Goal: Task Accomplishment & Management: Use online tool/utility

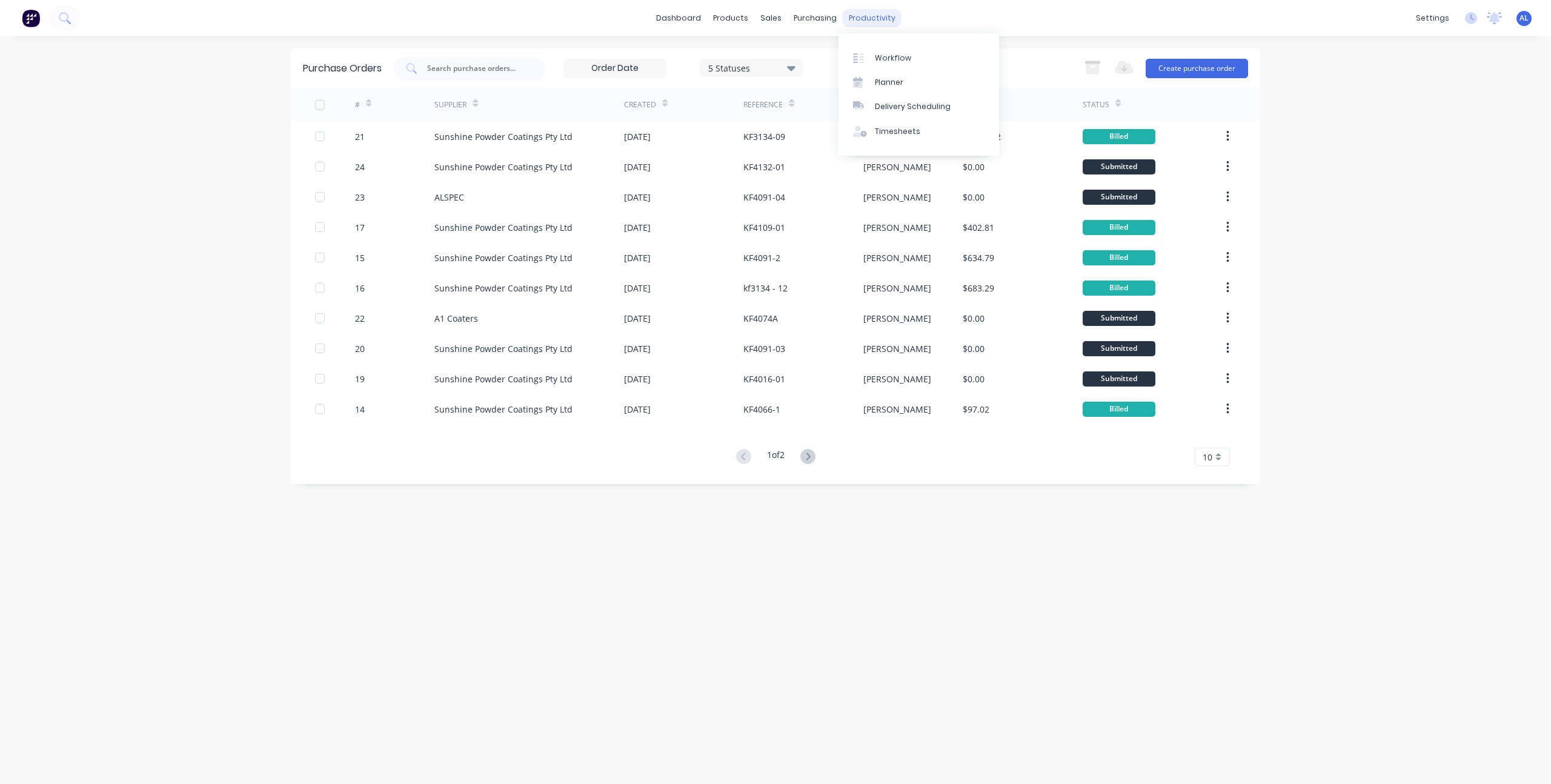
click at [866, 14] on div "productivity" at bounding box center [872, 18] width 59 height 18
click at [919, 59] on link "Workflow" at bounding box center [918, 57] width 160 height 24
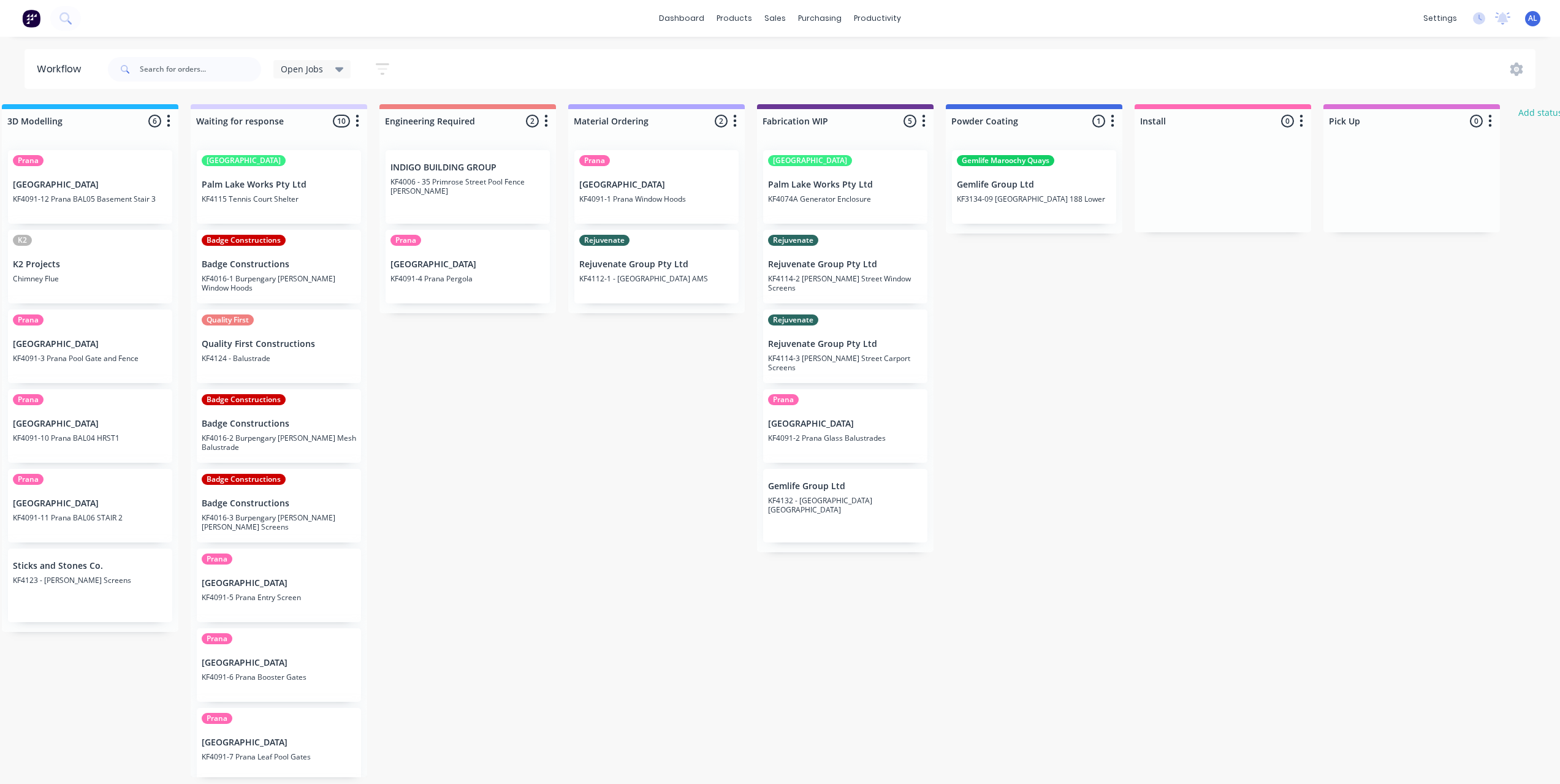
scroll to position [0, 671]
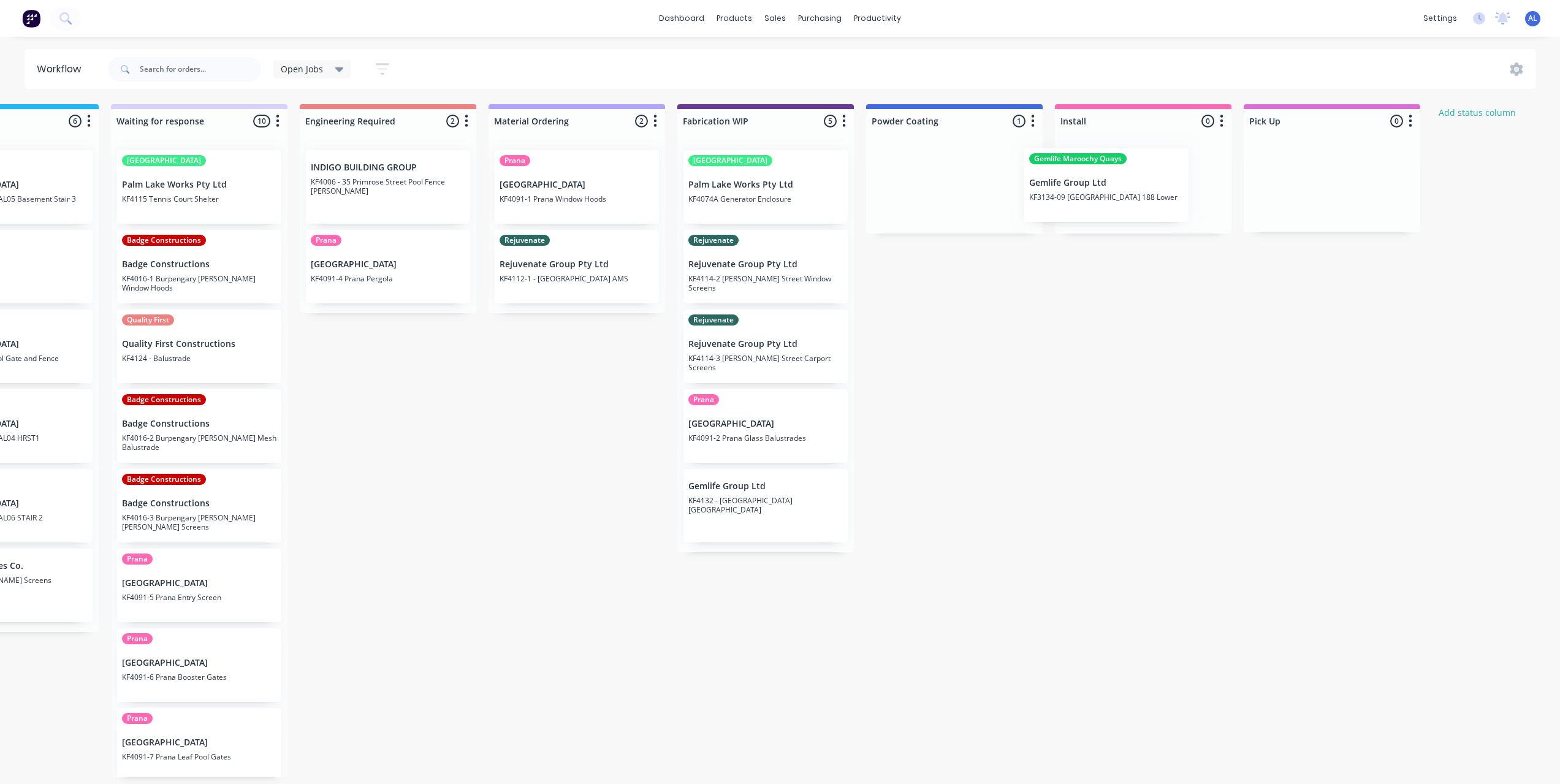
drag, startPoint x: 965, startPoint y: 205, endPoint x: 1128, endPoint y: 203, distance: 163.0
click at [1128, 203] on div "Submitted 8 Status colour #273444 hex #273444 Save Cancel Summaries Total order…" at bounding box center [786, 441] width 2933 height 673
click at [959, 392] on div "Submitted 8 Status colour #273444 hex #273444 Save Cancel Summaries Total order…" at bounding box center [786, 441] width 2933 height 673
click at [944, 413] on div "Submitted 8 Status colour #273444 hex #273444 Save Cancel Summaries Total order…" at bounding box center [786, 441] width 2933 height 673
click at [1010, 448] on div "Submitted 8 Status colour #273444 hex #273444 Save Cancel Summaries Total order…" at bounding box center [786, 441] width 2933 height 673
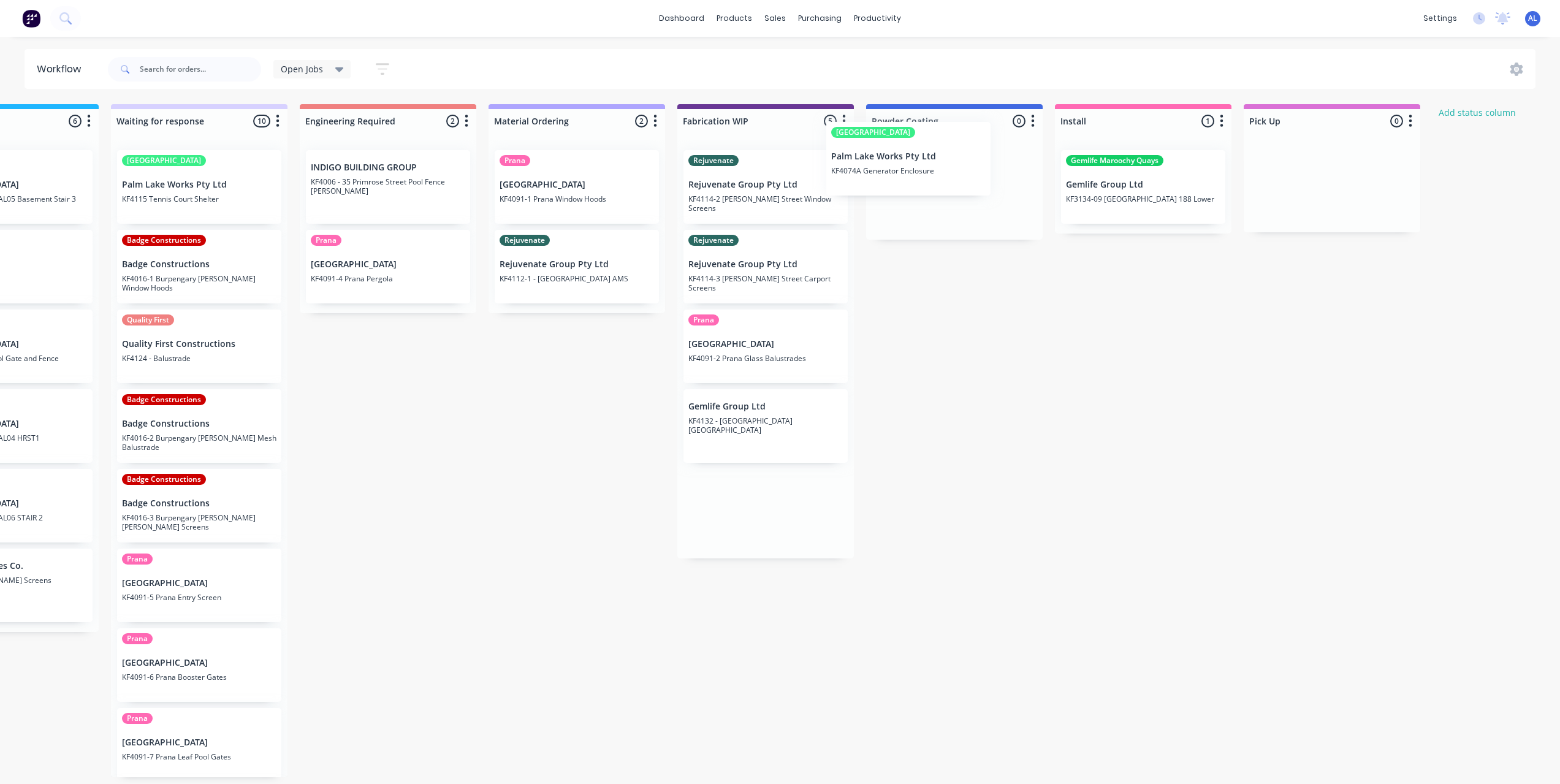
drag, startPoint x: 826, startPoint y: 204, endPoint x: 985, endPoint y: 174, distance: 161.8
click at [985, 174] on div "Submitted 8 Status colour #273444 hex #273444 Save Cancel Summaries Total order…" at bounding box center [786, 441] width 2933 height 673
click at [1001, 327] on div "Submitted 8 Status colour #273444 hex #273444 Save Cancel Summaries Total order…" at bounding box center [786, 441] width 2933 height 673
click at [945, 398] on div "Submitted 8 Status colour #273444 hex #273444 Save Cancel Summaries Total order…" at bounding box center [786, 441] width 2933 height 673
click at [530, 401] on div "Submitted 8 Status colour #273444 hex #273444 Save Cancel Summaries Total order…" at bounding box center [786, 441] width 2933 height 673
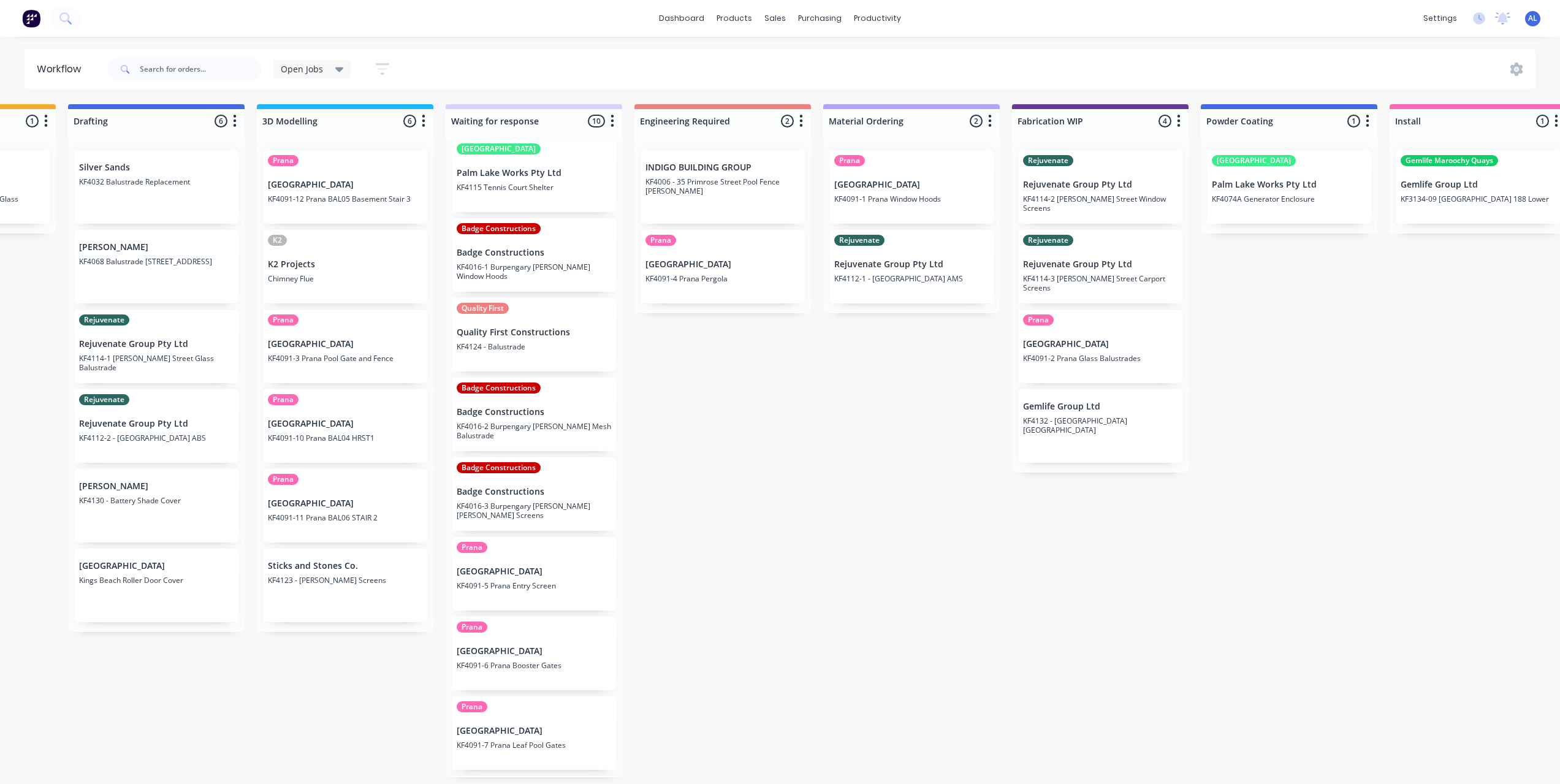
scroll to position [0, 0]
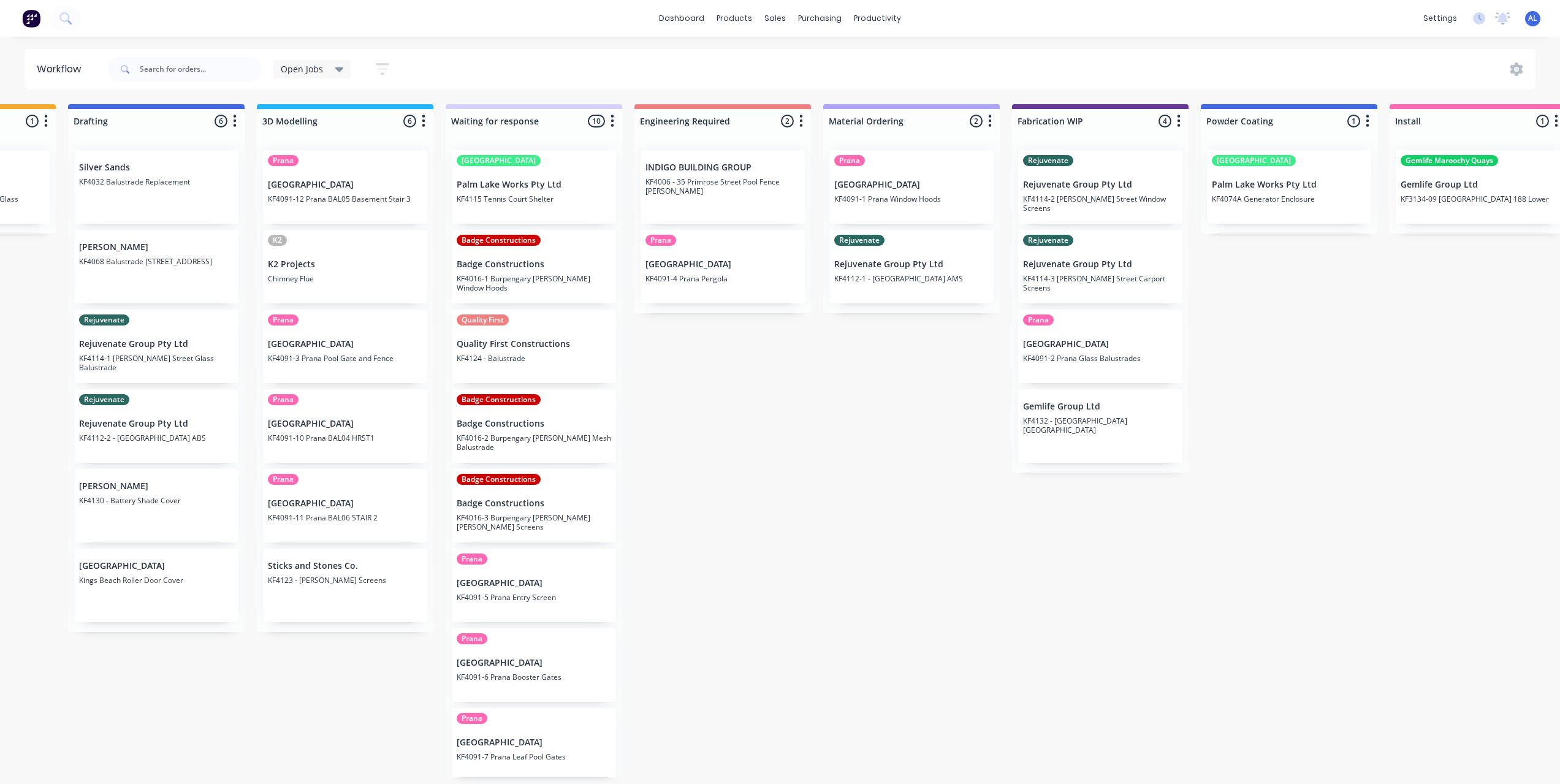
click at [675, 408] on div "Submitted 8 Status colour #273444 hex #273444 Save Cancel Summaries Total order…" at bounding box center [1121, 441] width 2933 height 673
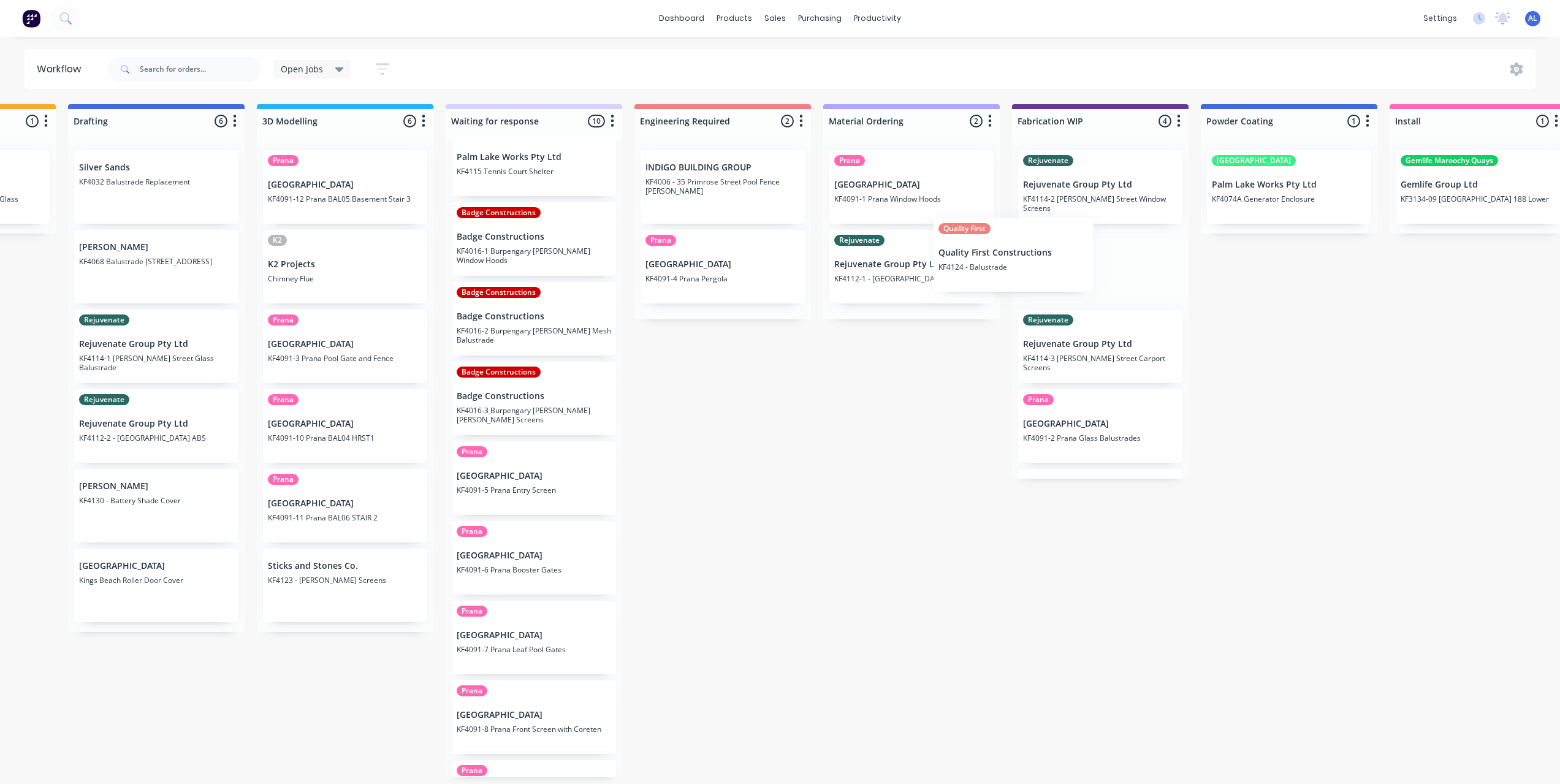
scroll to position [0, 336]
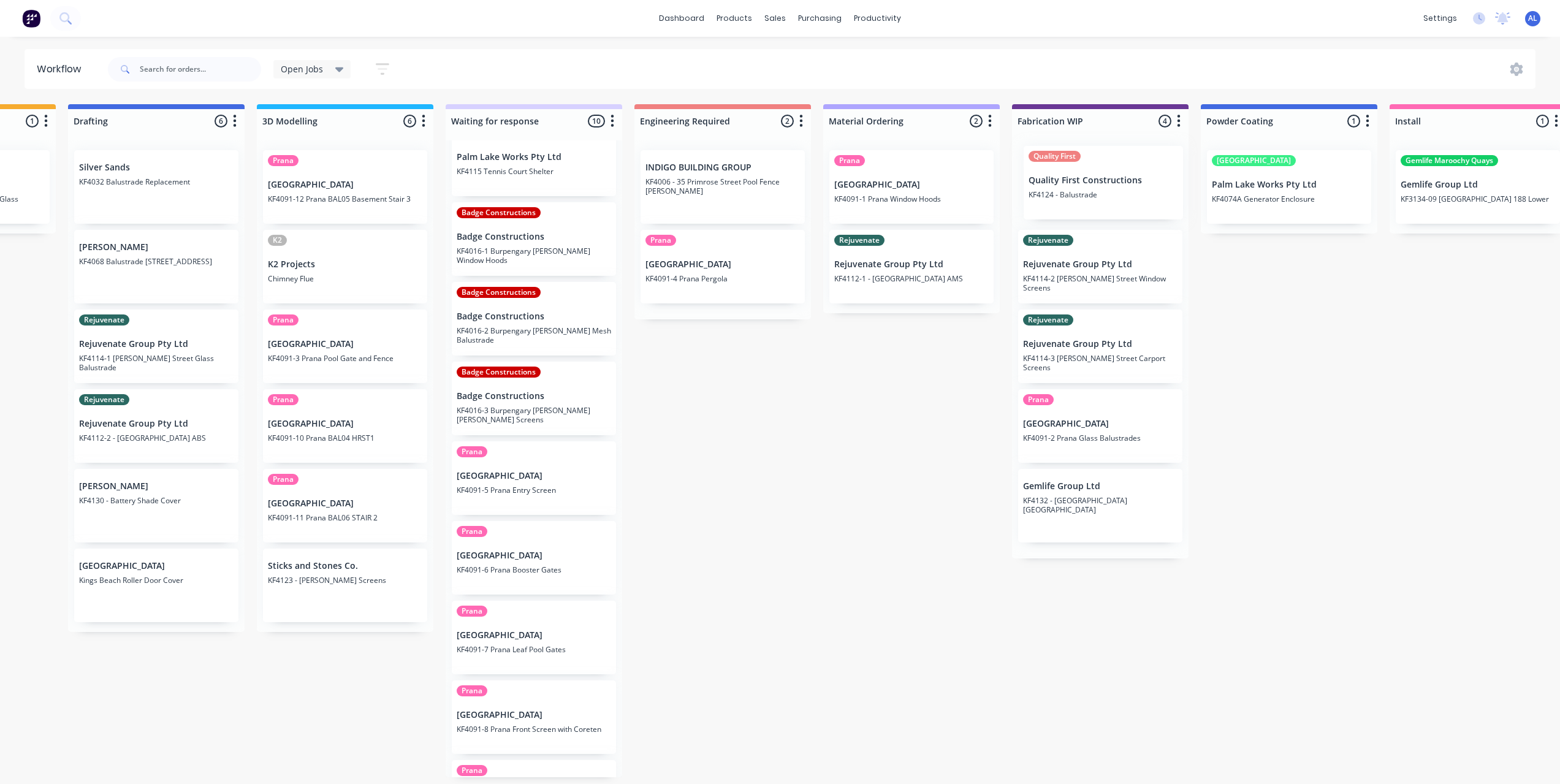
drag, startPoint x: 506, startPoint y: 323, endPoint x: 1089, endPoint y: 192, distance: 597.5
click at [1089, 192] on div "Submitted 8 Status colour #273444 hex #273444 Save Cancel Summaries Total order…" at bounding box center [1121, 441] width 2933 height 673
drag, startPoint x: 943, startPoint y: 463, endPoint x: 924, endPoint y: 454, distance: 21.0
click at [943, 463] on div "Submitted 8 Status colour #273444 hex #273444 Save Cancel Summaries Total order…" at bounding box center [1121, 441] width 2933 height 673
click at [809, 429] on div "Submitted 8 Status colour #273444 hex #273444 Save Cancel Summaries Total order…" at bounding box center [1121, 441] width 2933 height 673
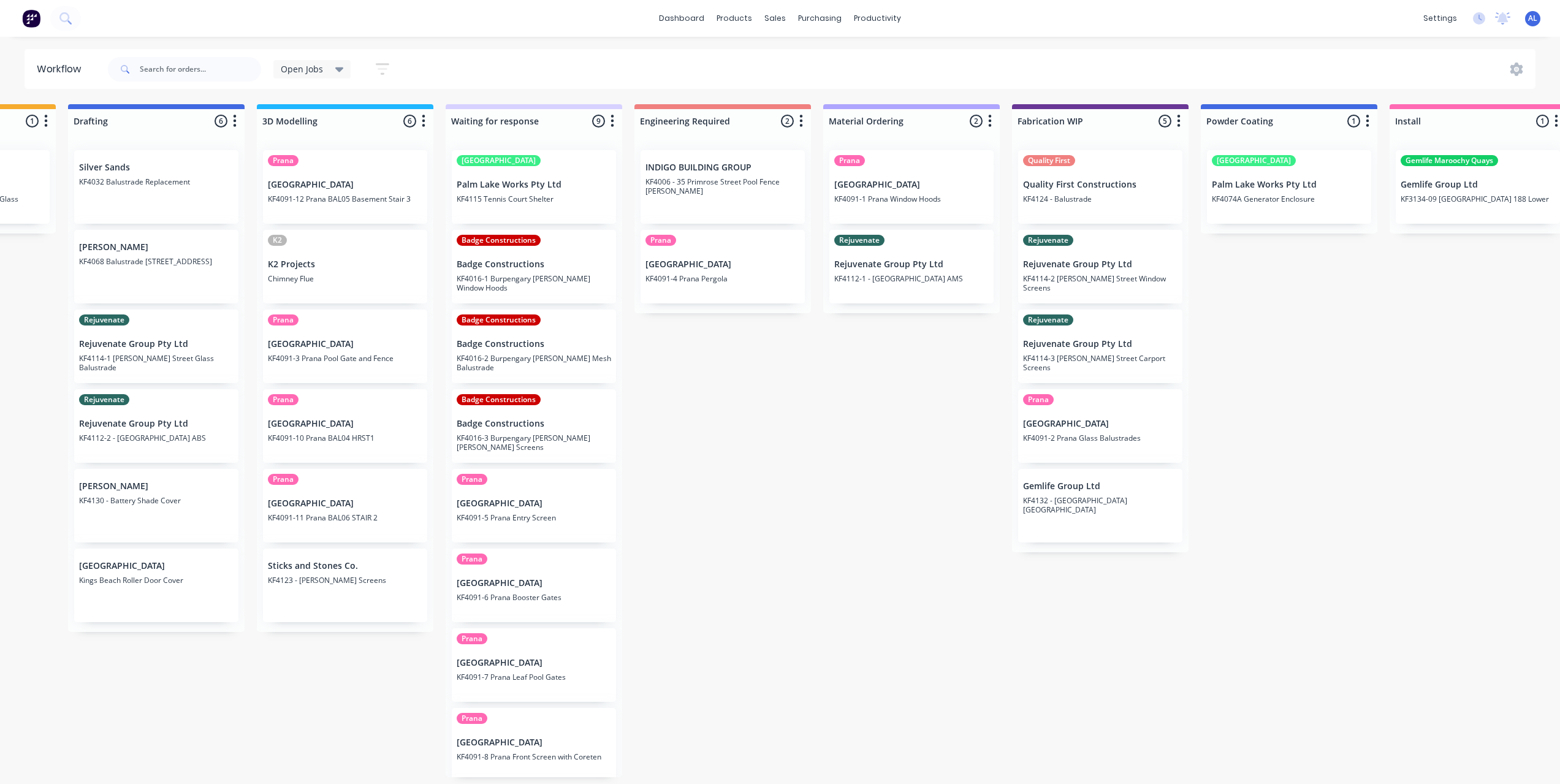
click at [644, 466] on div "Submitted 8 Status colour #273444 hex #273444 Save Cancel Summaries Total order…" at bounding box center [1121, 441] width 2933 height 673
click at [633, 473] on div "Submitted 8 Status colour #273444 hex #273444 Save Cancel Summaries Total order…" at bounding box center [1121, 441] width 2933 height 673
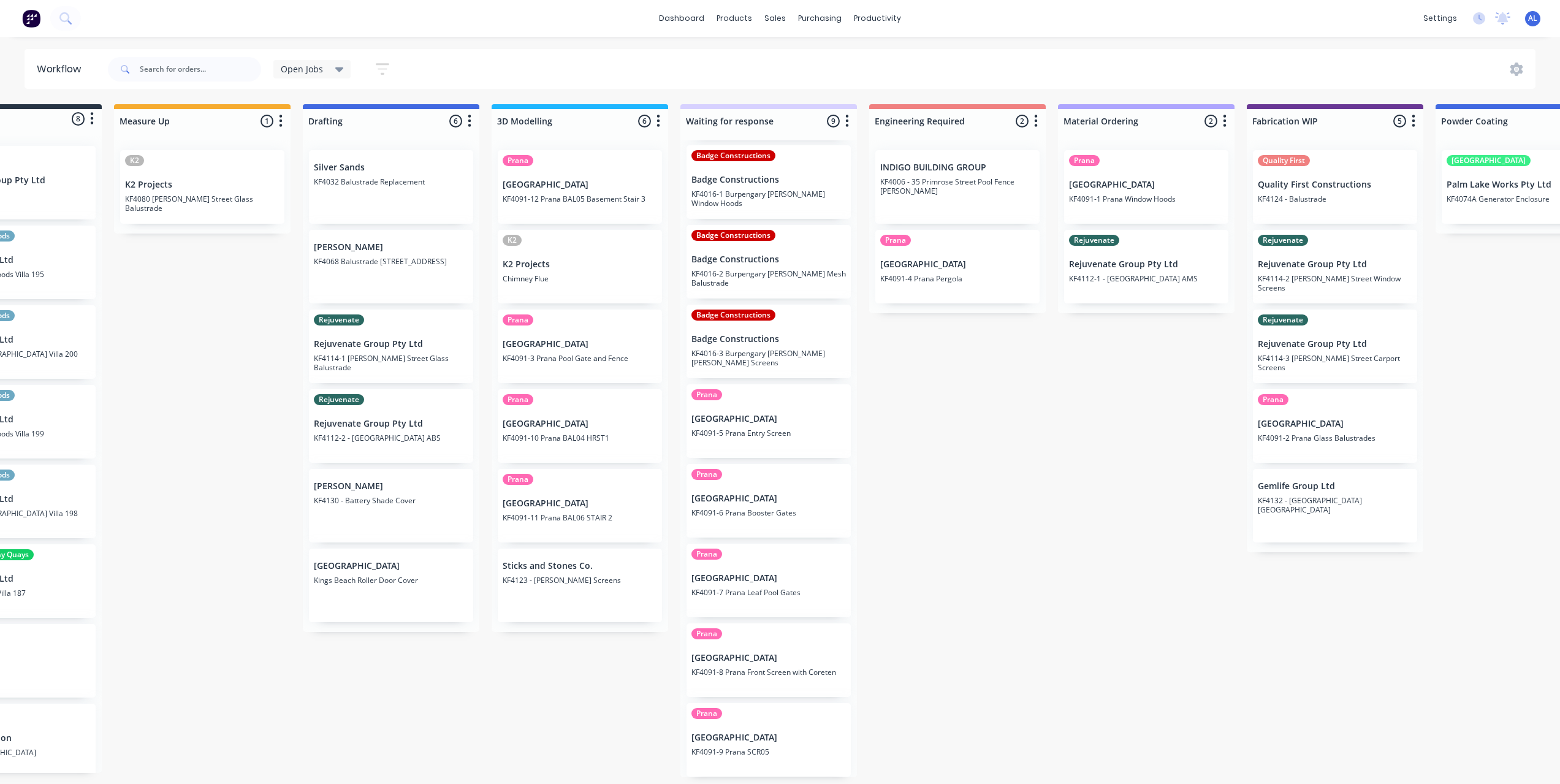
scroll to position [0, 0]
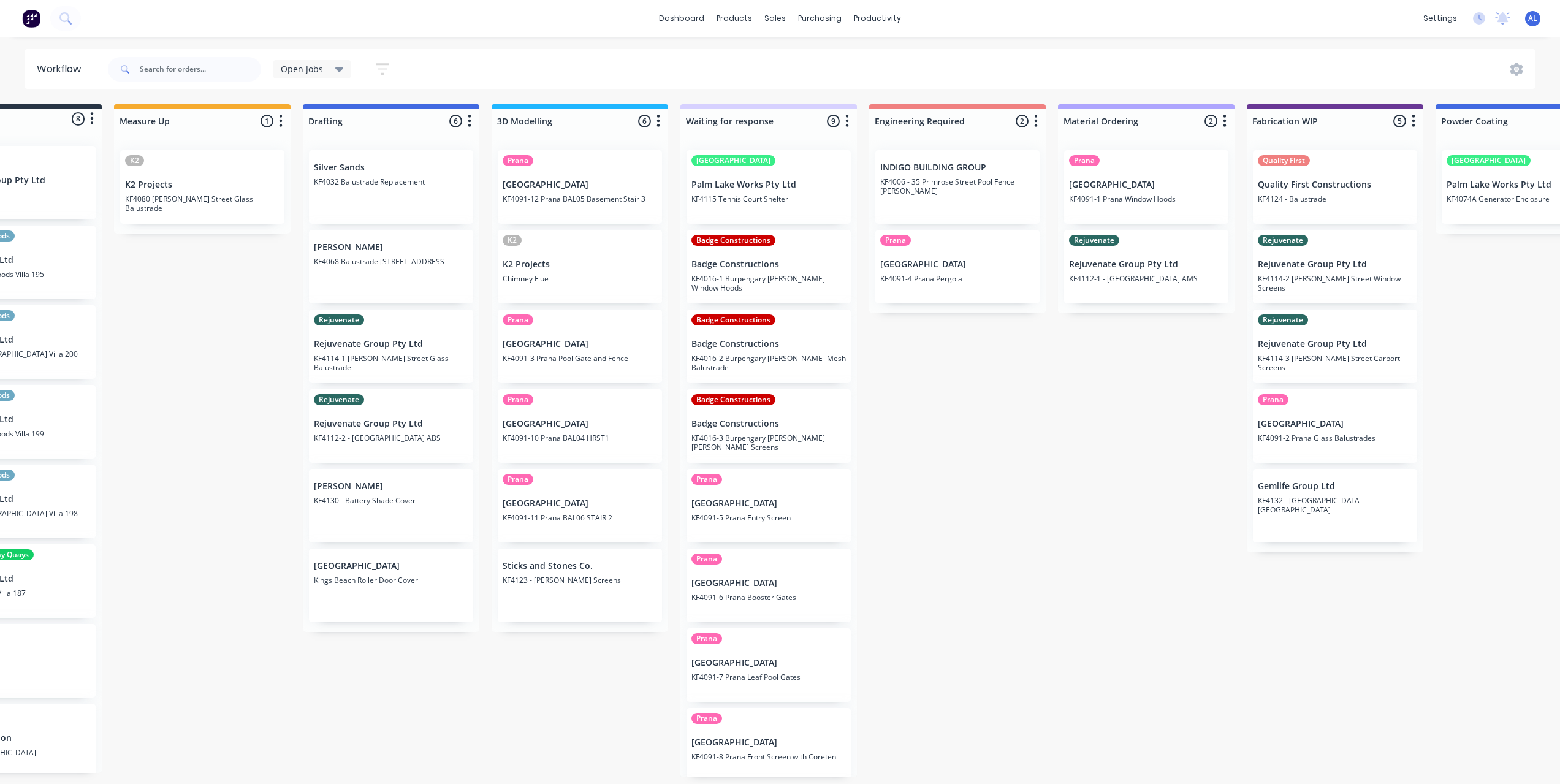
click at [656, 709] on div "Submitted 8 Status colour #273444 hex #273444 Save Cancel Summaries Total order…" at bounding box center [1356, 441] width 2933 height 673
click at [908, 586] on div "Submitted 8 Status colour #273444 hex #273444 Save Cancel Summaries Total order…" at bounding box center [1356, 441] width 2933 height 673
click at [601, 760] on div "Submitted 8 Status colour #273444 hex #273444 Save Cancel Summaries Total order…" at bounding box center [1356, 441] width 2933 height 673
click at [1017, 601] on div "Submitted 8 Status colour #273444 hex #273444 Save Cancel Summaries Total order…" at bounding box center [1356, 441] width 2933 height 673
click at [232, 519] on div "Submitted 8 Status colour #273444 hex #273444 Save Cancel Summaries Total order…" at bounding box center [1356, 441] width 2933 height 673
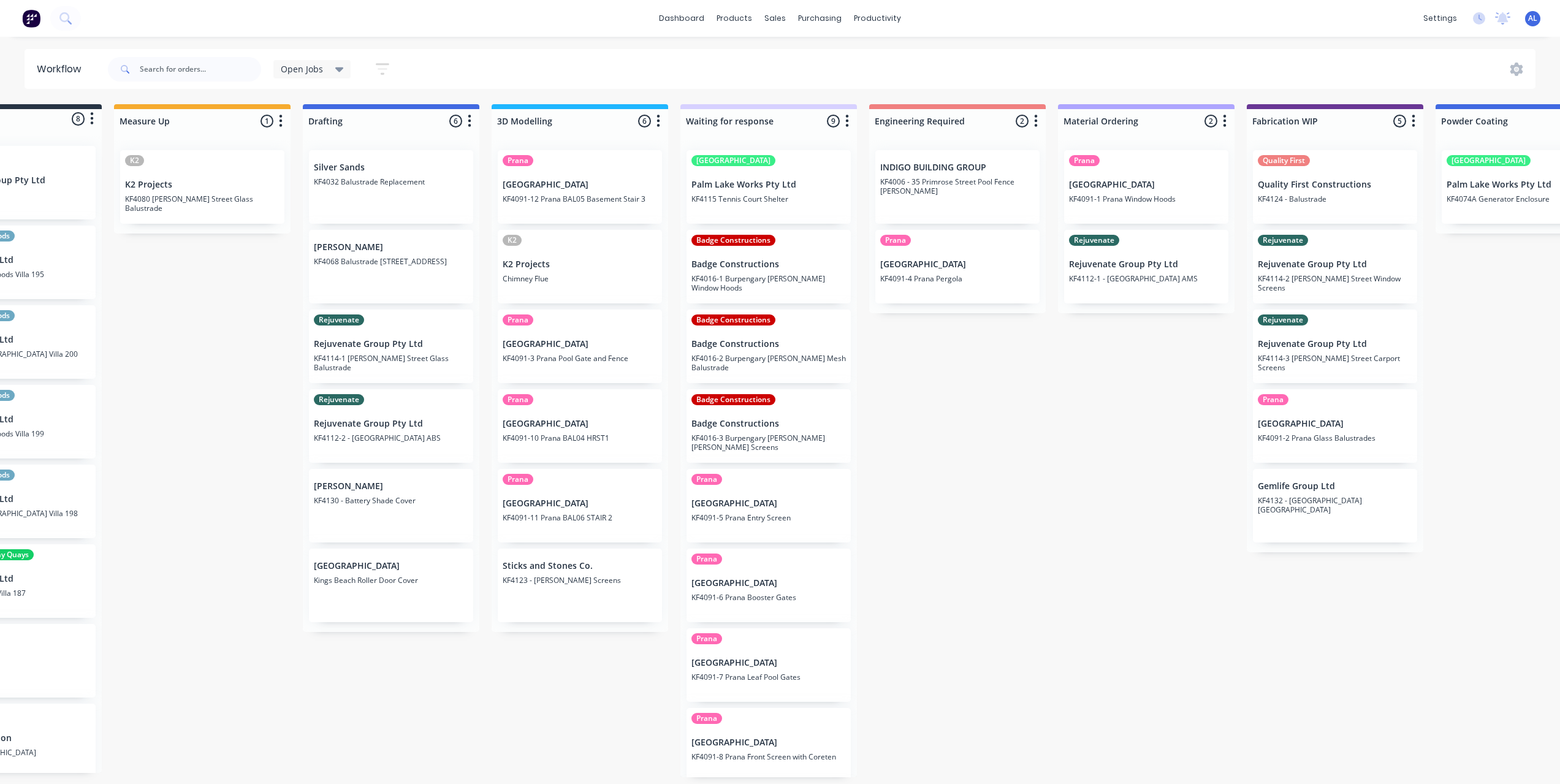
click at [242, 434] on div "Submitted 8 Status colour #273444 hex #273444 Save Cancel Summaries Total order…" at bounding box center [1356, 441] width 2933 height 673
click at [257, 444] on div "Submitted 8 Status colour #273444 hex #273444 Save Cancel Summaries Total order…" at bounding box center [1356, 441] width 2933 height 673
click at [217, 467] on div "Submitted 8 Status colour #273444 hex #273444 Save Cancel Summaries Total order…" at bounding box center [1356, 441] width 2933 height 673
click at [230, 445] on div "Submitted 8 Status colour #273444 hex #273444 Save Cancel Summaries Total order…" at bounding box center [1356, 441] width 2933 height 673
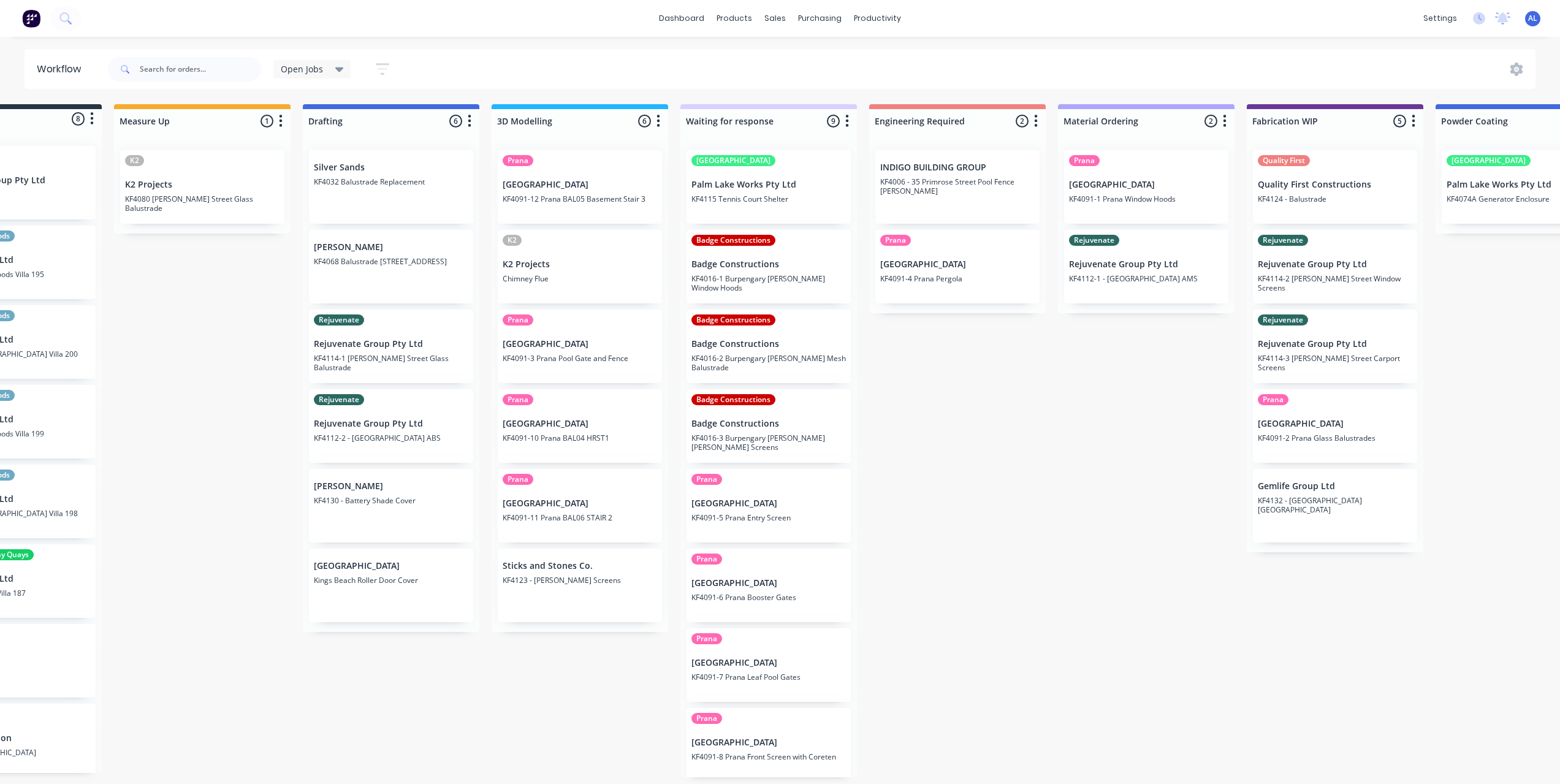
click at [253, 442] on div "Submitted 8 Status colour #273444 hex #273444 Save Cancel Summaries Total order…" at bounding box center [1356, 441] width 2933 height 673
click at [265, 425] on div "Submitted 8 Status colour #273444 hex #273444 Save Cancel Summaries Total order…" at bounding box center [1356, 441] width 2933 height 673
click at [250, 437] on div "Submitted 8 Status colour #273444 hex #273444 Save Cancel Summaries Total order…" at bounding box center [1356, 441] width 2933 height 673
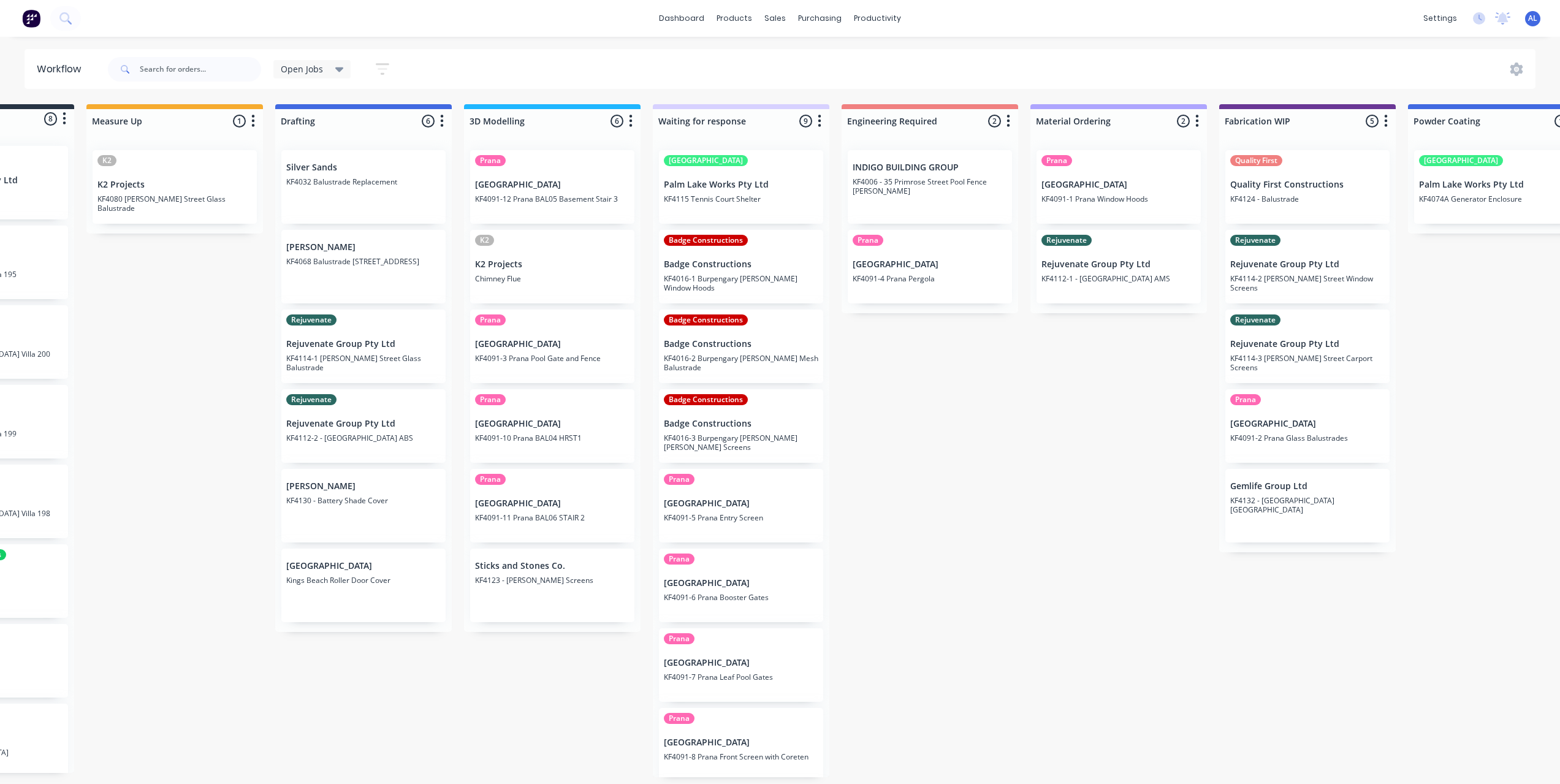
scroll to position [0, 129]
click at [1066, 499] on div "Submitted 8 Status colour #273444 hex #273444 Save Cancel Summaries Total order…" at bounding box center [1329, 441] width 2933 height 673
click at [1063, 495] on div "Submitted 8 Status colour #273444 hex #273444 Save Cancel Summaries Total order…" at bounding box center [1329, 441] width 2933 height 673
click at [221, 494] on div "Submitted 8 Status colour #273444 hex #273444 Save Cancel Summaries Total order…" at bounding box center [1329, 441] width 2933 height 673
click at [222, 496] on div "Submitted 8 Status colour #273444 hex #273444 Save Cancel Summaries Total order…" at bounding box center [1329, 441] width 2933 height 673
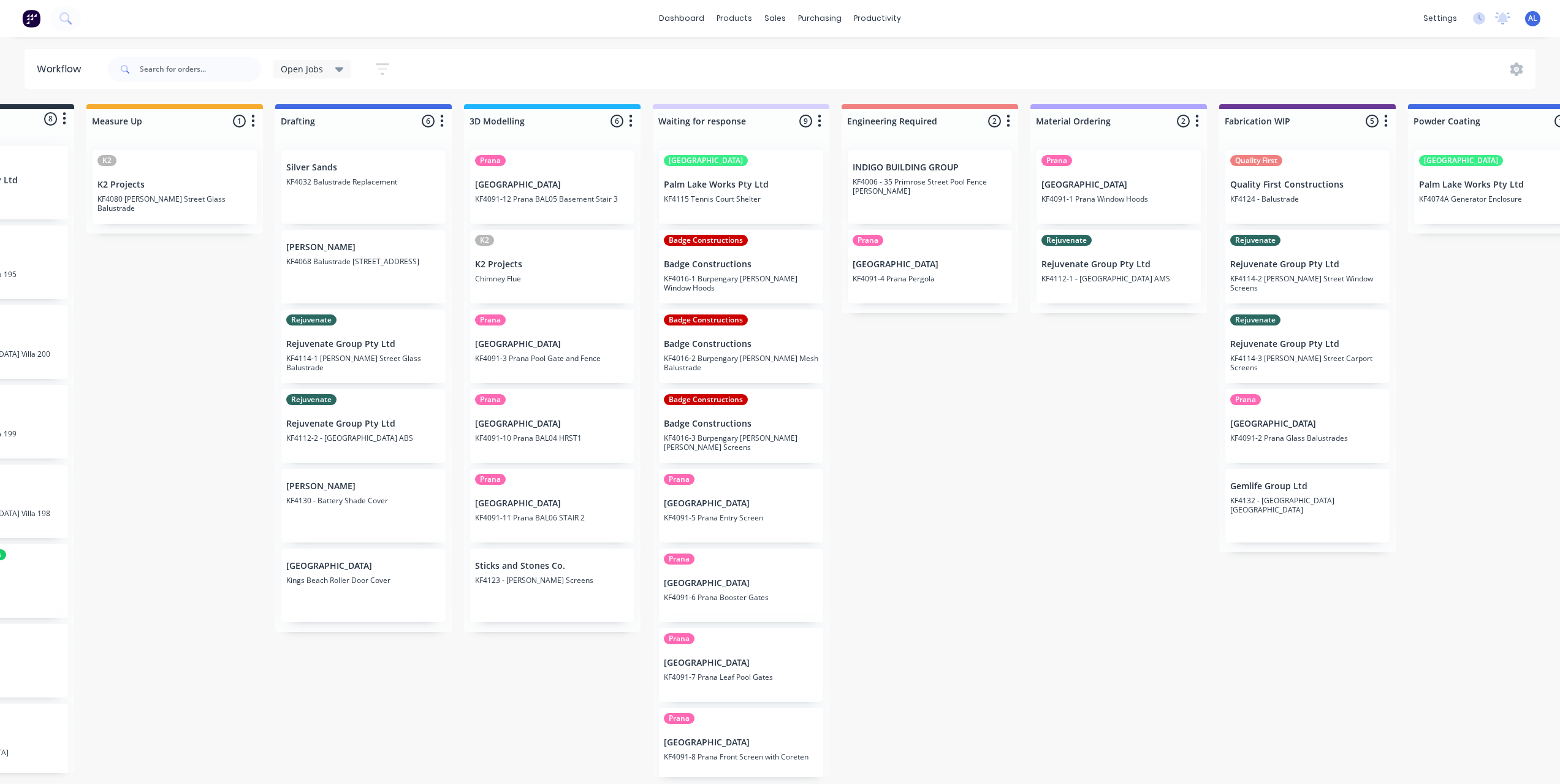
click at [222, 496] on div "Submitted 8 Status colour #273444 hex #273444 Save Cancel Summaries Total order…" at bounding box center [1329, 441] width 2933 height 673
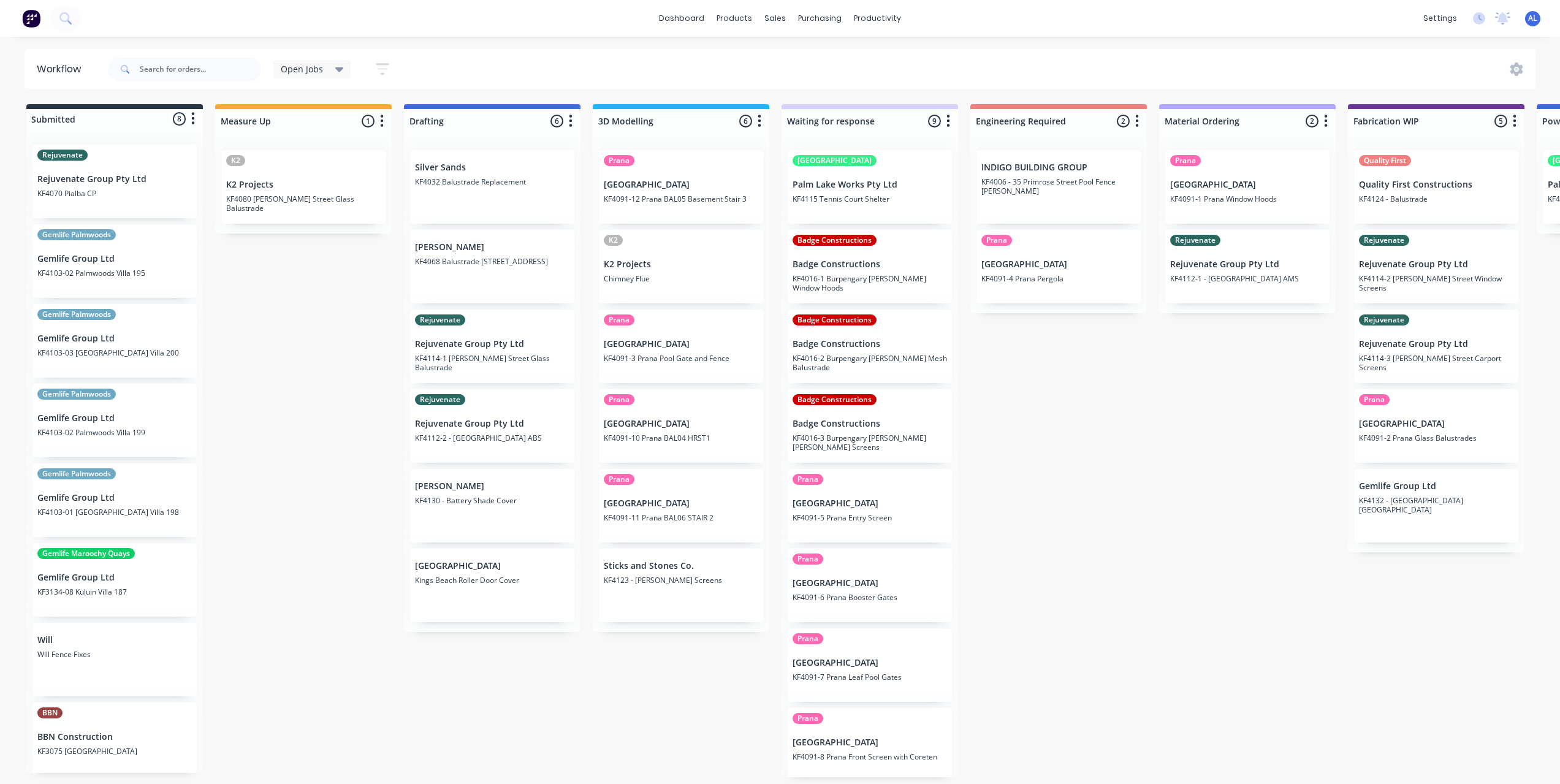
scroll to position [0, 0]
click at [377, 531] on div "Submitted 8 Status colour #273444 hex #273444 Save Cancel Summaries Total order…" at bounding box center [1457, 441] width 2933 height 673
click at [338, 541] on div "Submitted 8 Status colour #273444 hex #273444 Save Cancel Summaries Total order…" at bounding box center [1457, 441] width 2933 height 673
click at [1135, 607] on div "Submitted 8 Status colour #273444 hex #273444 Save Cancel Summaries Total order…" at bounding box center [1457, 441] width 2933 height 673
click at [313, 671] on div "Submitted 8 Status colour #273444 hex #273444 Save Cancel Summaries Total order…" at bounding box center [1457, 441] width 2933 height 673
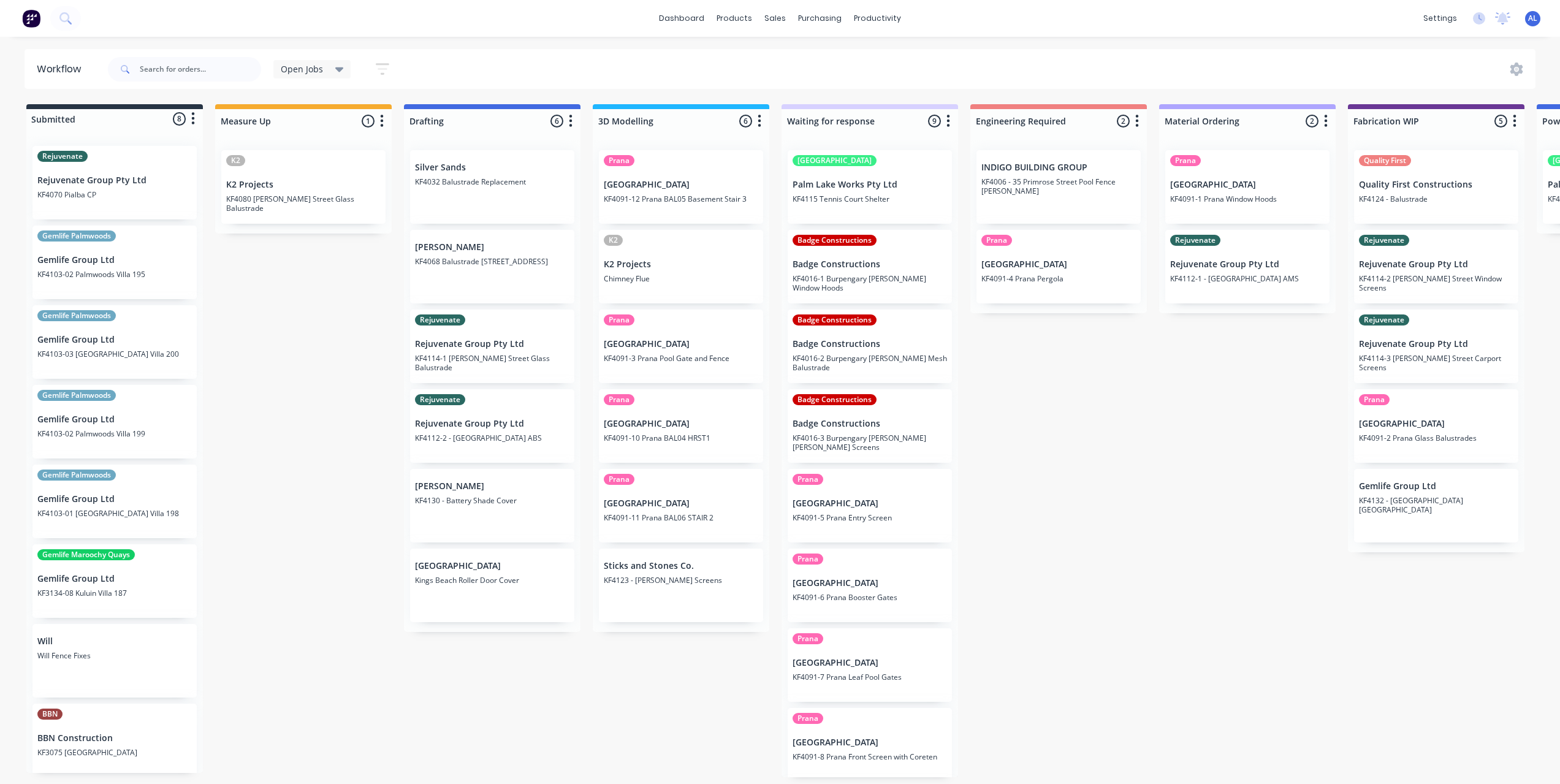
click at [611, 733] on div "Submitted 8 Status colour #273444 hex #273444 Save Cancel Summaries Total order…" at bounding box center [1457, 441] width 2933 height 673
click at [1115, 645] on div "Submitted 8 Status colour #273444 hex #273444 Save Cancel Summaries Total order…" at bounding box center [1457, 441] width 2933 height 673
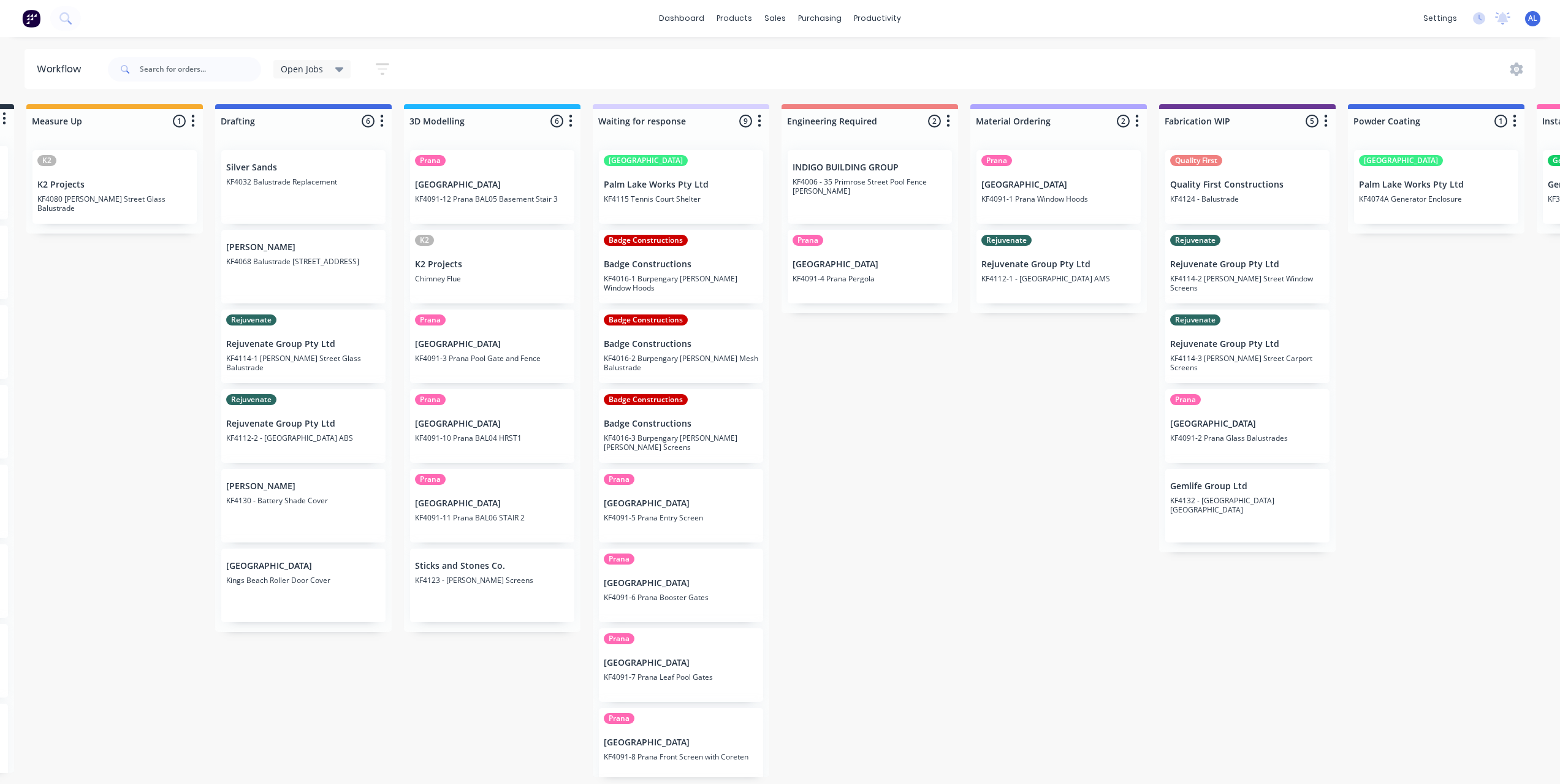
scroll to position [0, 189]
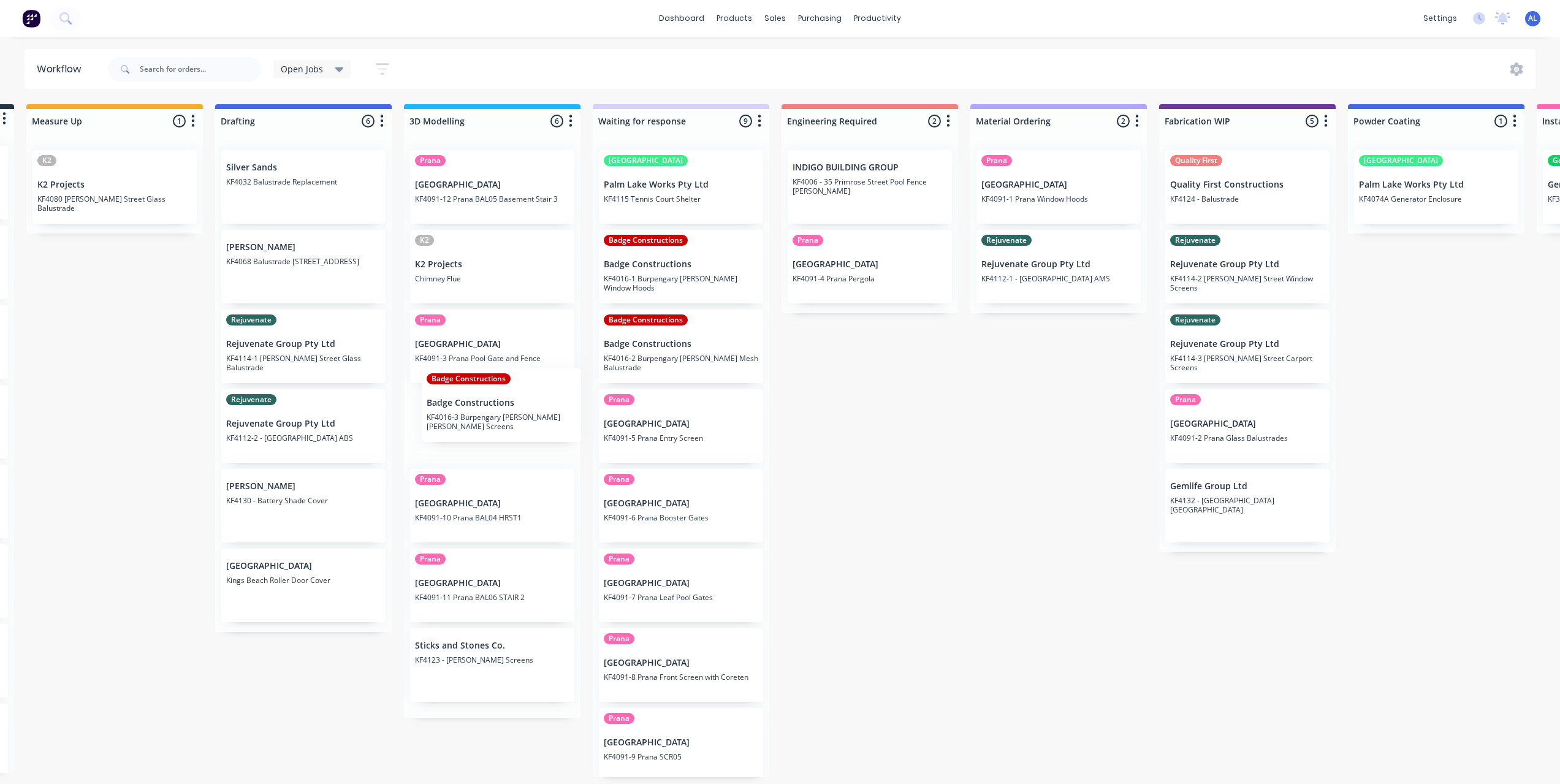
drag, startPoint x: 698, startPoint y: 431, endPoint x: 519, endPoint y: 407, distance: 180.6
click at [519, 407] on div "Submitted 8 Status colour #273444 hex #273444 Save Cancel Summaries Total order…" at bounding box center [1268, 441] width 2933 height 673
drag, startPoint x: 846, startPoint y: 419, endPoint x: 782, endPoint y: 429, distance: 64.8
click at [847, 419] on div "Submitted 8 Status colour #273444 hex #273444 Save Cancel Summaries Total order…" at bounding box center [1268, 441] width 2933 height 673
click at [842, 451] on div "Submitted 8 Status colour #273444 hex #273444 Save Cancel Summaries Total order…" at bounding box center [1268, 441] width 2933 height 673
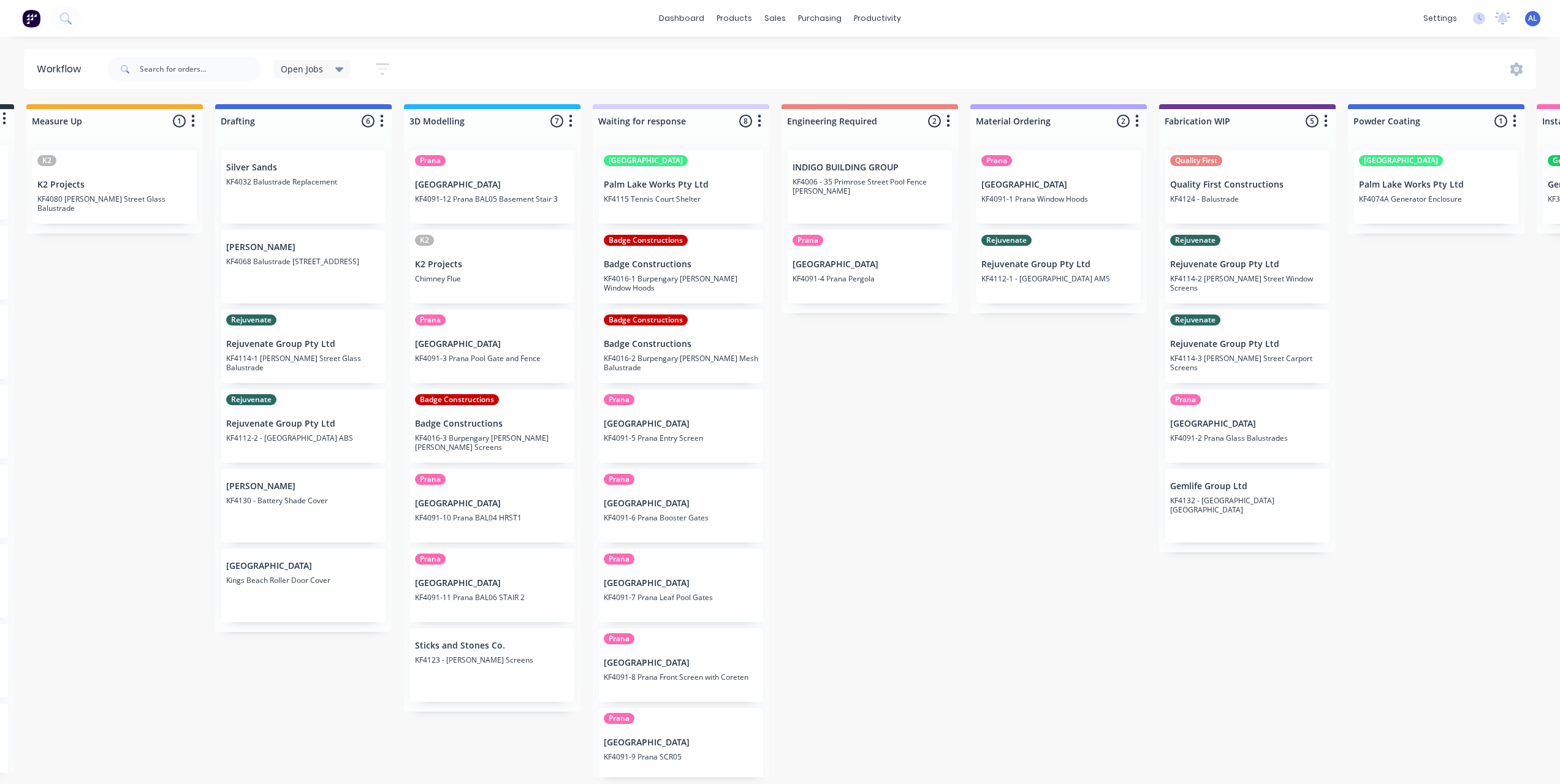
click at [842, 508] on div "Submitted 8 Status colour #273444 hex #273444 Save Cancel Summaries Total order…" at bounding box center [1268, 441] width 2933 height 673
click at [884, 498] on div "Submitted 8 Status colour #273444 hex #273444 Save Cancel Summaries Total order…" at bounding box center [1268, 441] width 2933 height 673
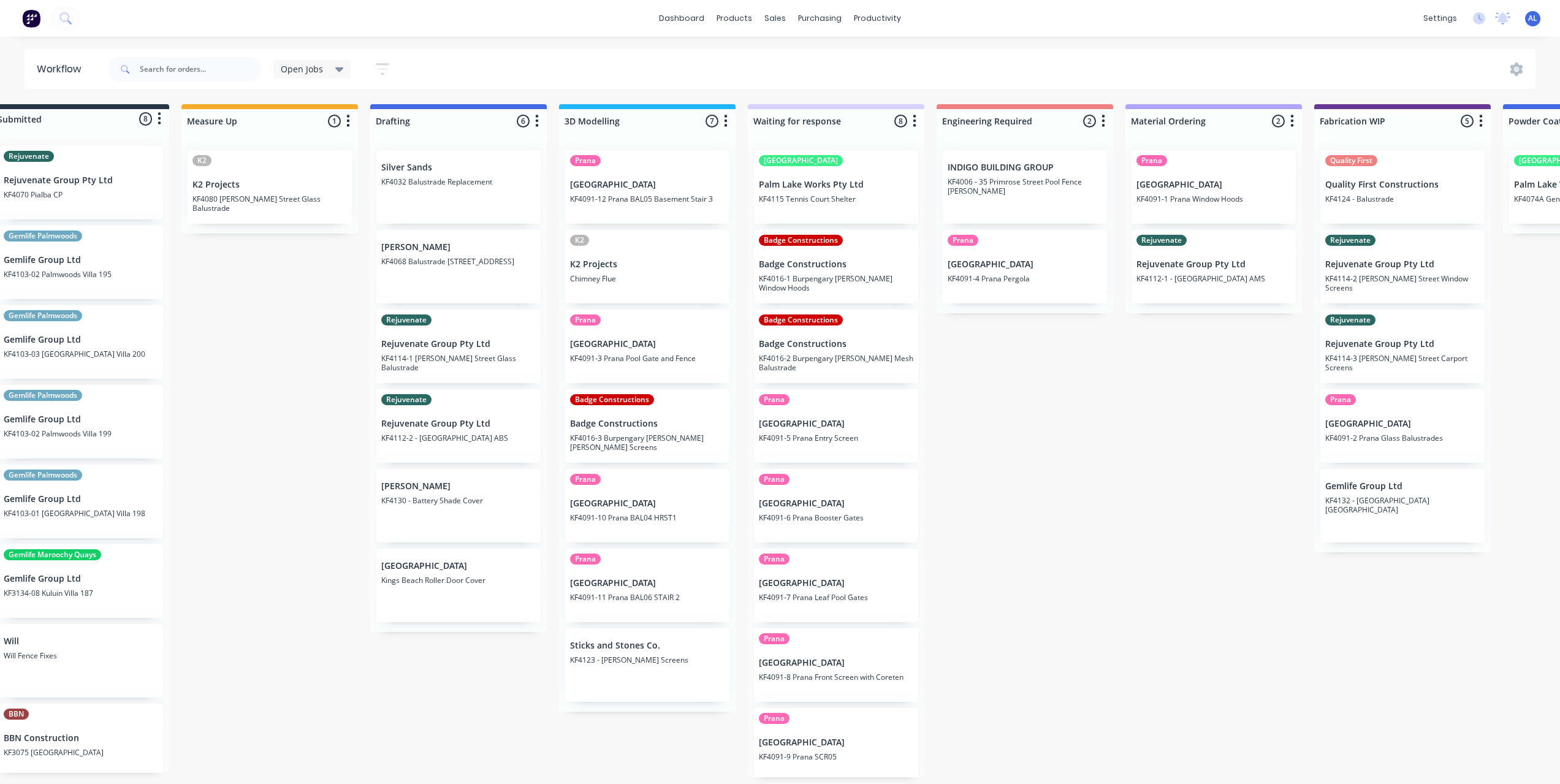
scroll to position [0, 0]
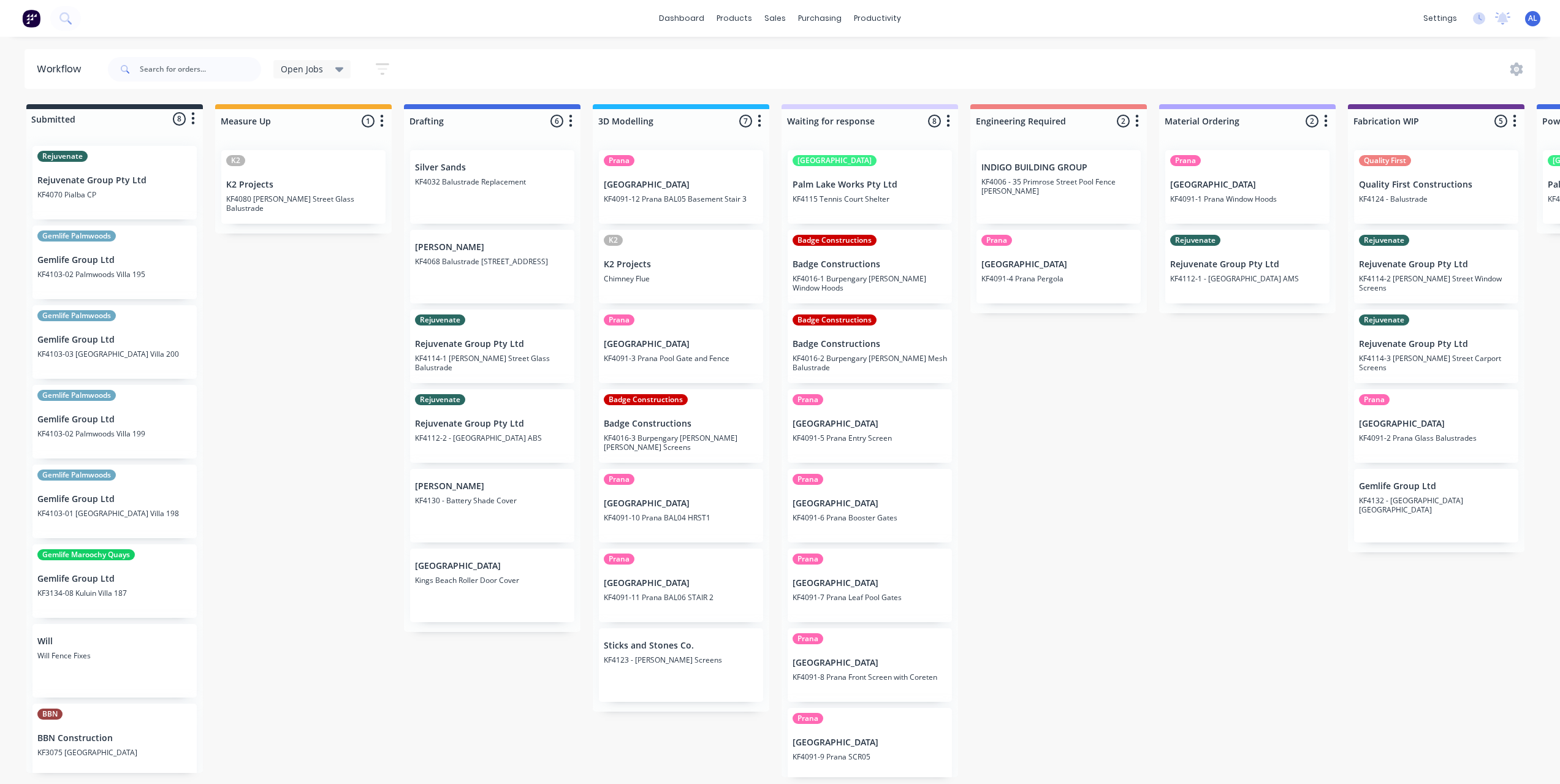
click at [1125, 443] on div "Submitted 8 Status colour #273444 hex #273444 Save Cancel Summaries Total order…" at bounding box center [1457, 441] width 2933 height 673
click at [1149, 527] on div "Submitted 8 Status colour #273444 hex #273444 Save Cancel Summaries Total order…" at bounding box center [1457, 441] width 2933 height 673
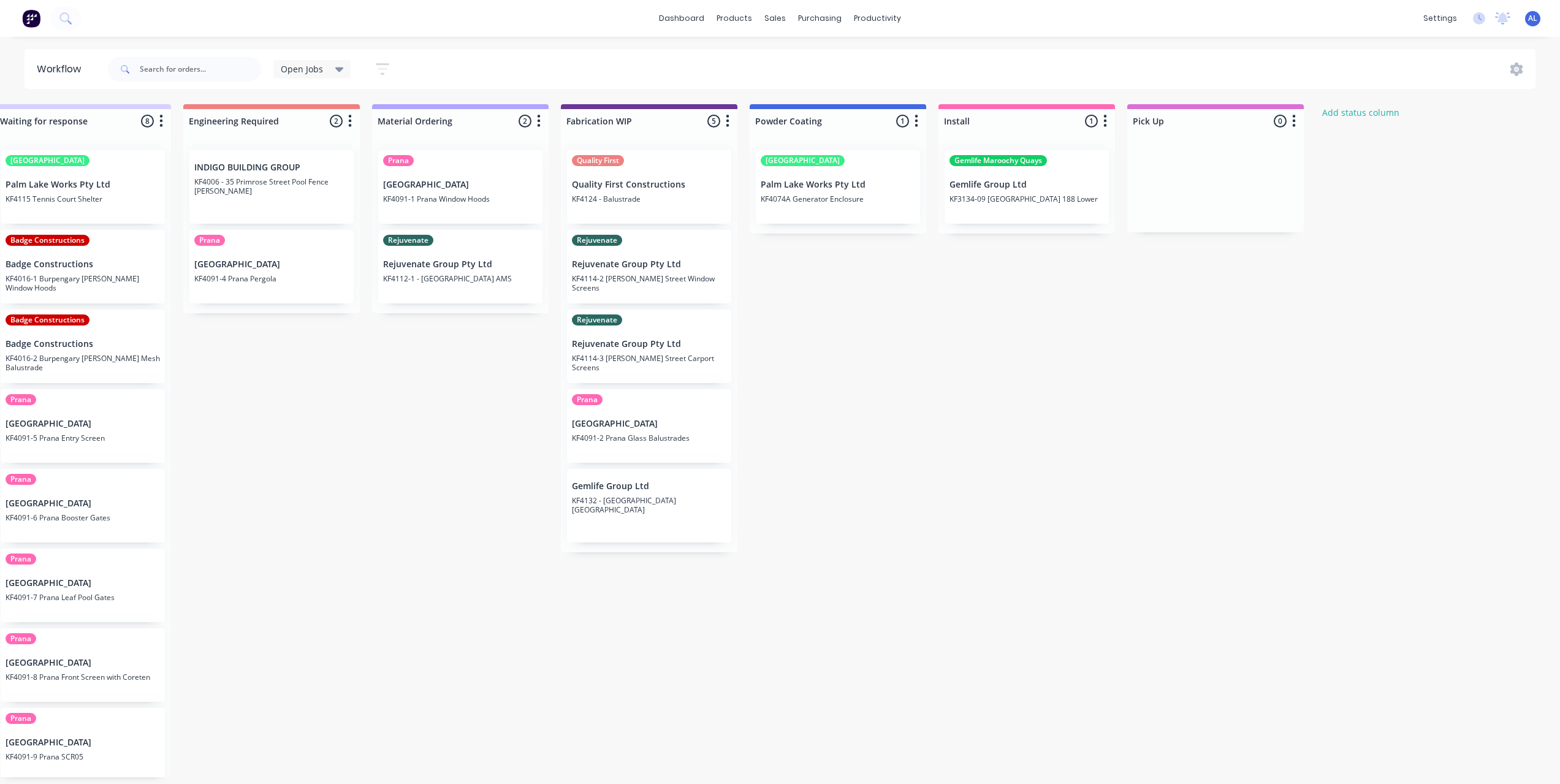
scroll to position [0, 790]
click at [902, 382] on div "Submitted 8 Status colour #273444 hex #273444 Save Cancel Summaries Total order…" at bounding box center [668, 441] width 2933 height 673
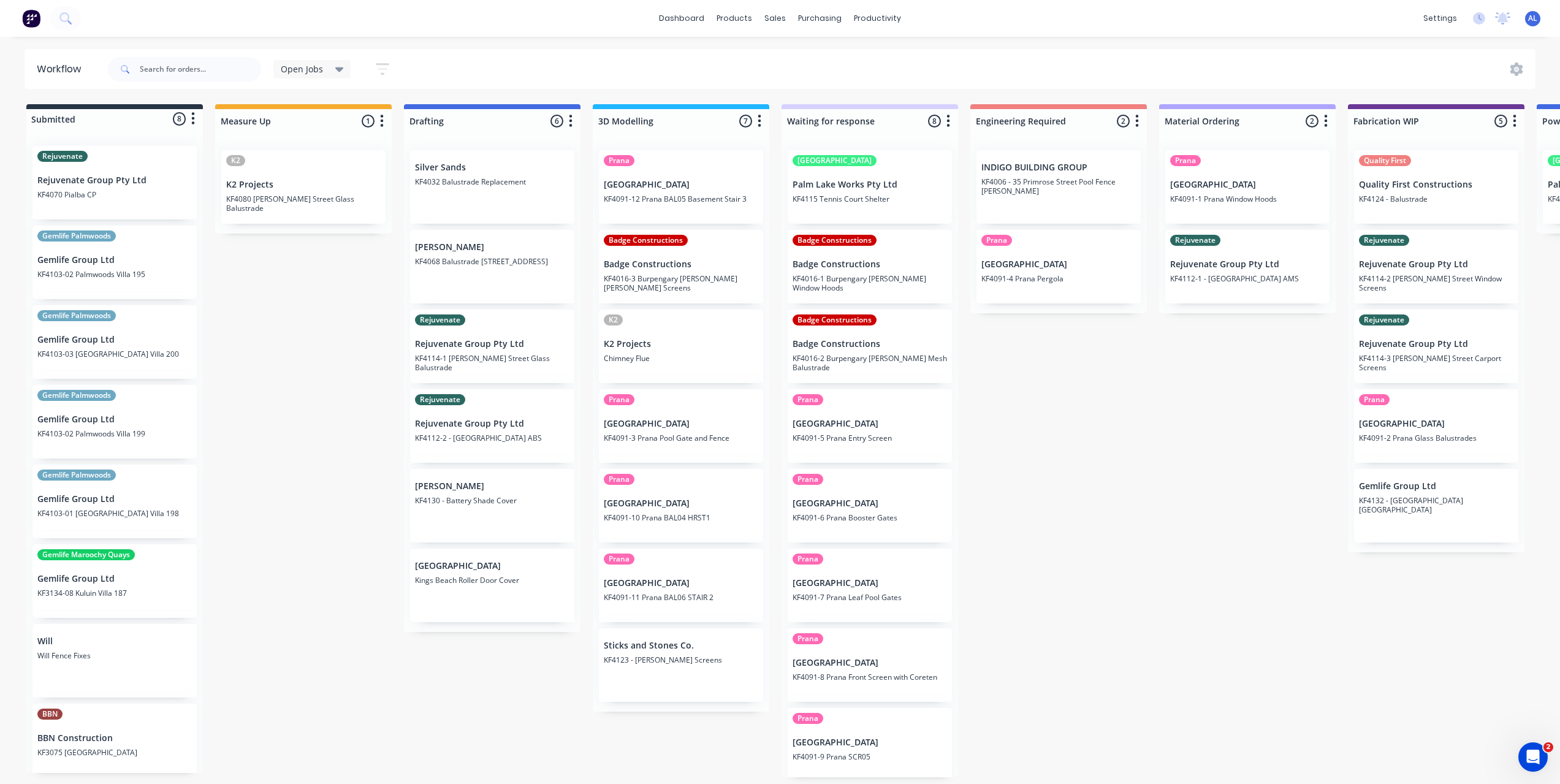
click at [393, 550] on div "Submitted 8 Status colour #273444 hex #273444 Save Cancel Summaries Total order…" at bounding box center [1457, 441] width 2933 height 673
click at [287, 369] on div "Submitted 8 Status colour #273444 hex #273444 Save Cancel Summaries Total order…" at bounding box center [1457, 441] width 2933 height 673
click at [299, 378] on div "Submitted 8 Status colour #273444 hex #273444 Save Cancel Summaries Total order…" at bounding box center [1457, 441] width 2933 height 673
click at [1091, 437] on div "Submitted 8 Status colour #273444 hex #273444 Save Cancel Summaries Total order…" at bounding box center [1457, 441] width 2933 height 673
click at [1098, 437] on div "Submitted 8 Status colour #273444 hex #273444 Save Cancel Summaries Total order…" at bounding box center [1457, 441] width 2933 height 673
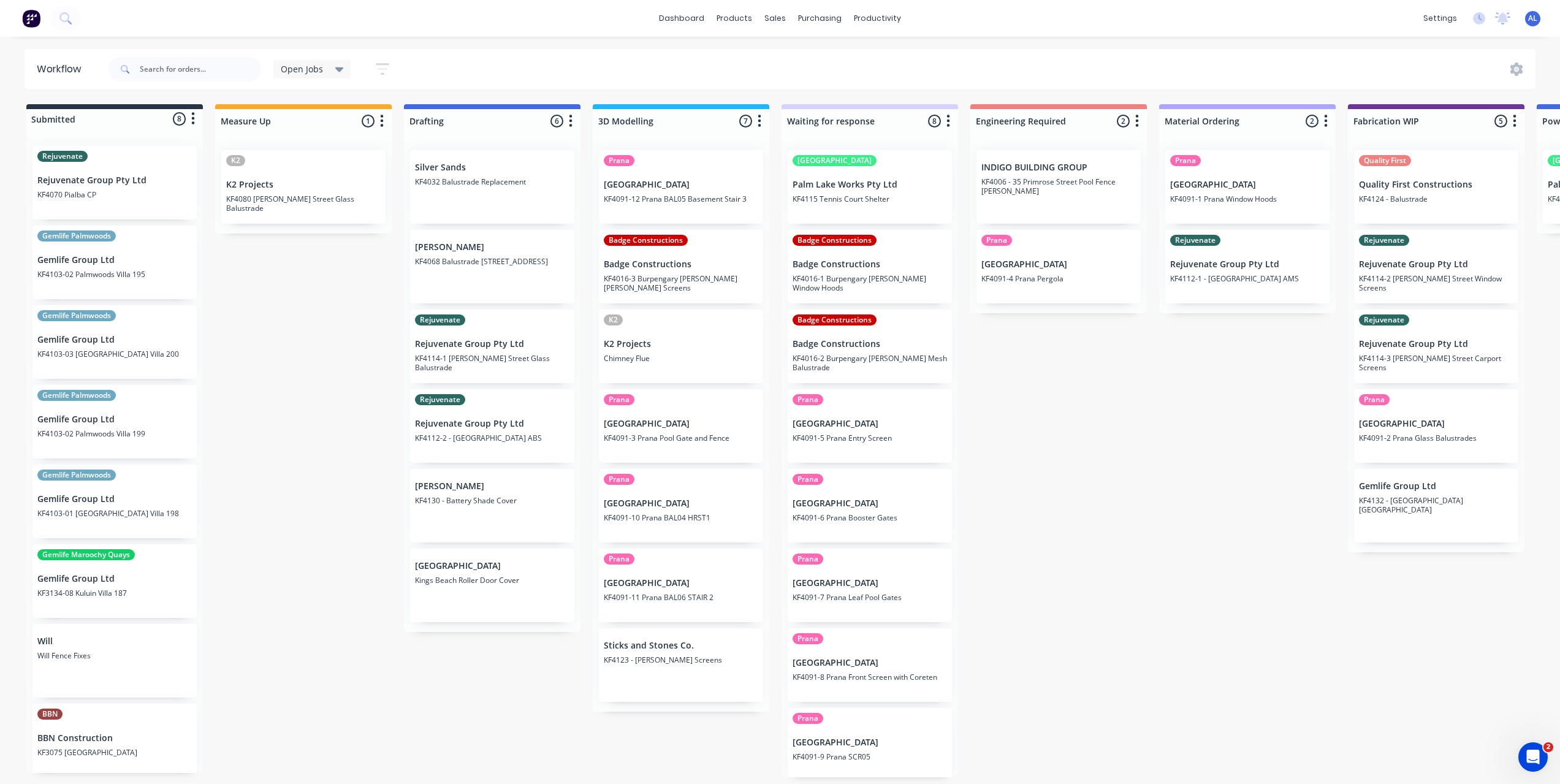
click at [238, 473] on div "Submitted 8 Status colour #273444 hex #273444 Save Cancel Summaries Total order…" at bounding box center [1457, 441] width 2933 height 673
click at [1096, 554] on div "Submitted 8 Status colour #273444 hex #273444 Save Cancel Summaries Total order…" at bounding box center [1457, 441] width 2933 height 673
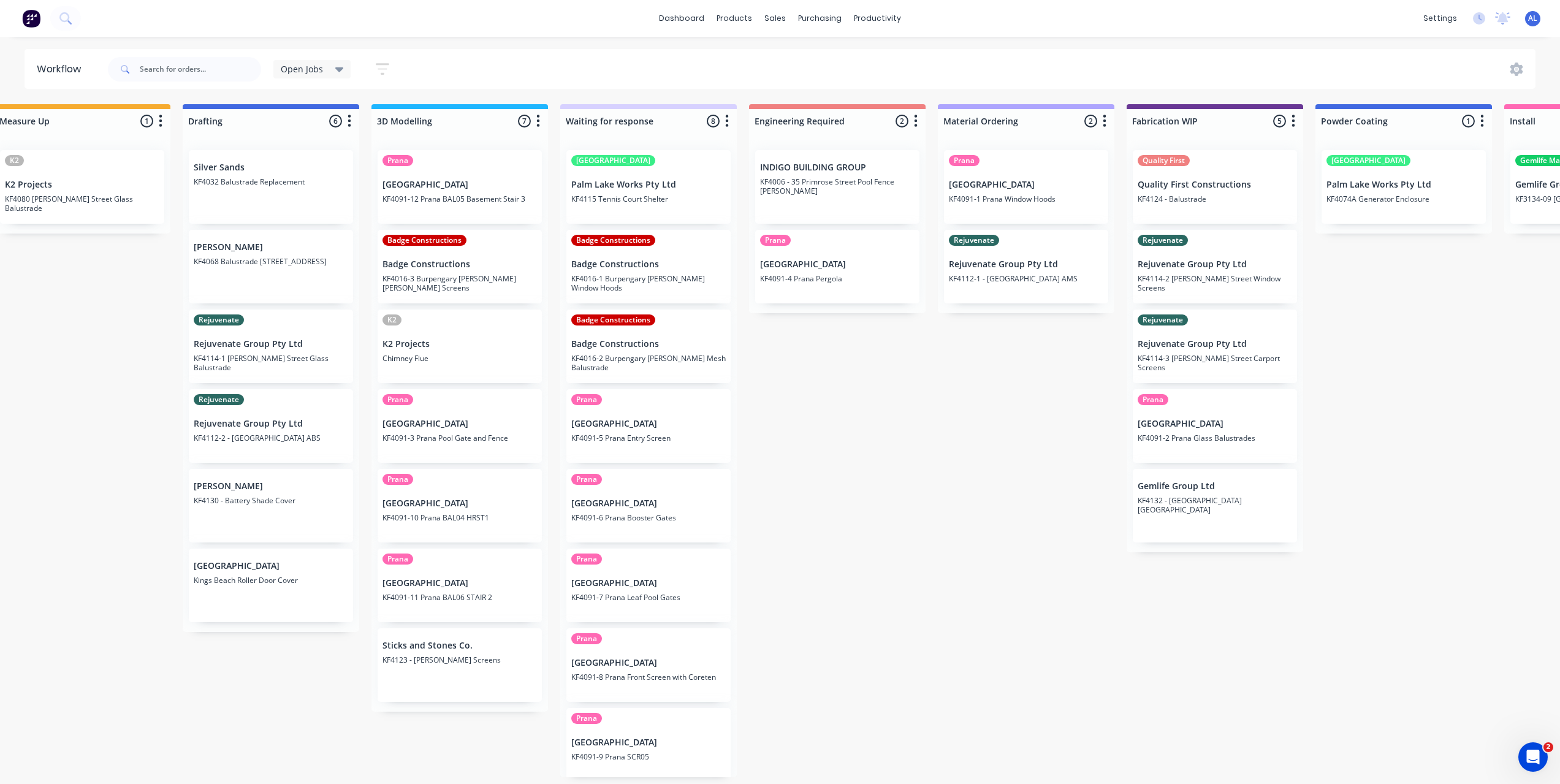
scroll to position [0, 105]
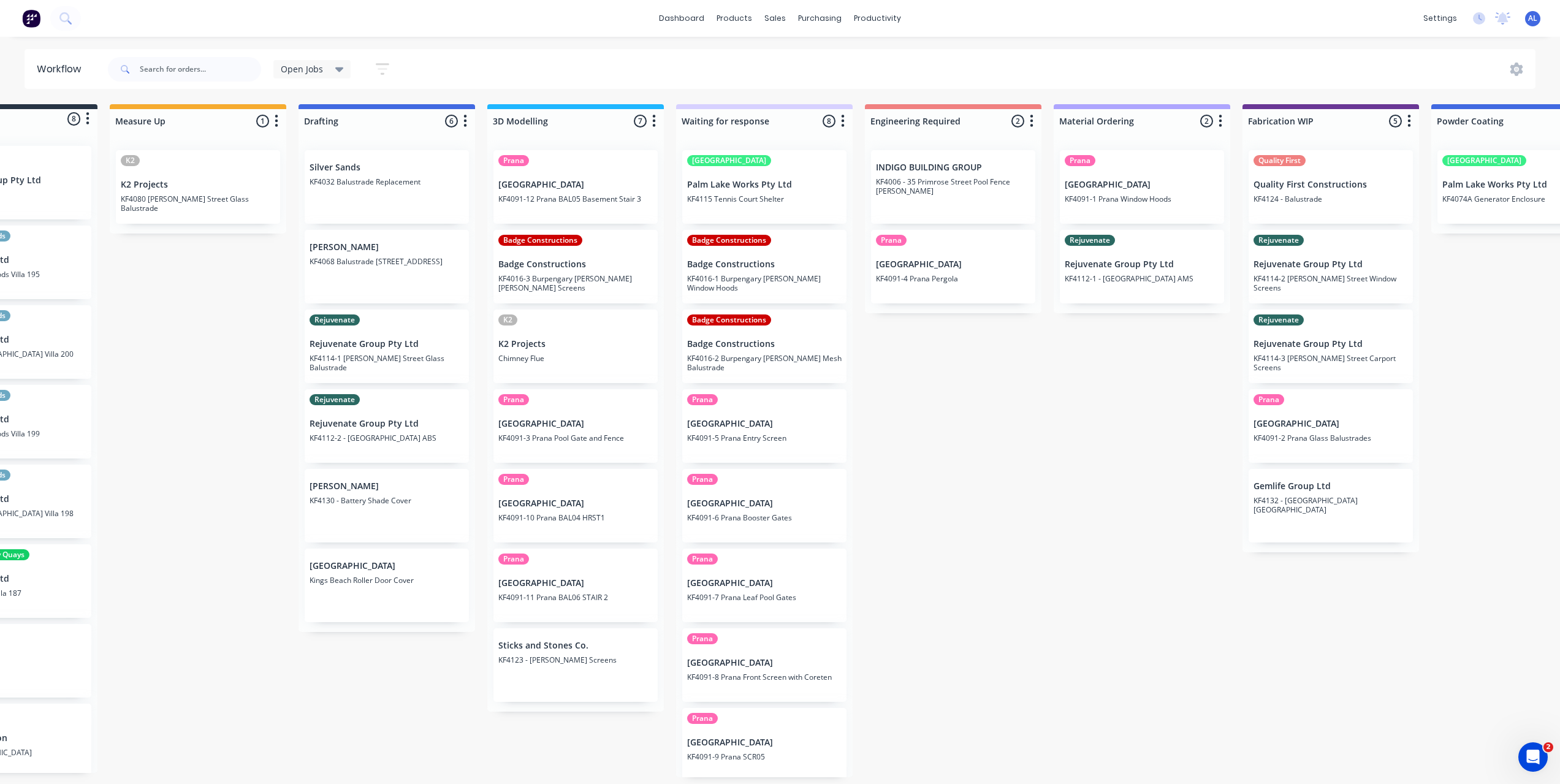
click at [927, 439] on div "Submitted 8 Status colour #273444 hex #273444 Save Cancel Summaries Total order…" at bounding box center [1351, 441] width 2933 height 673
click at [1070, 450] on div "Submitted 8 Status colour #273444 hex #273444 Save Cancel Summaries Total order…" at bounding box center [1351, 441] width 2933 height 673
click at [1094, 599] on div "Submitted 8 Status colour #273444 hex #273444 Save Cancel Summaries Total order…" at bounding box center [1351, 441] width 2933 height 673
click at [1125, 547] on div "Submitted 8 Status colour #273444 hex #273444 Save Cancel Summaries Total order…" at bounding box center [1351, 441] width 2933 height 673
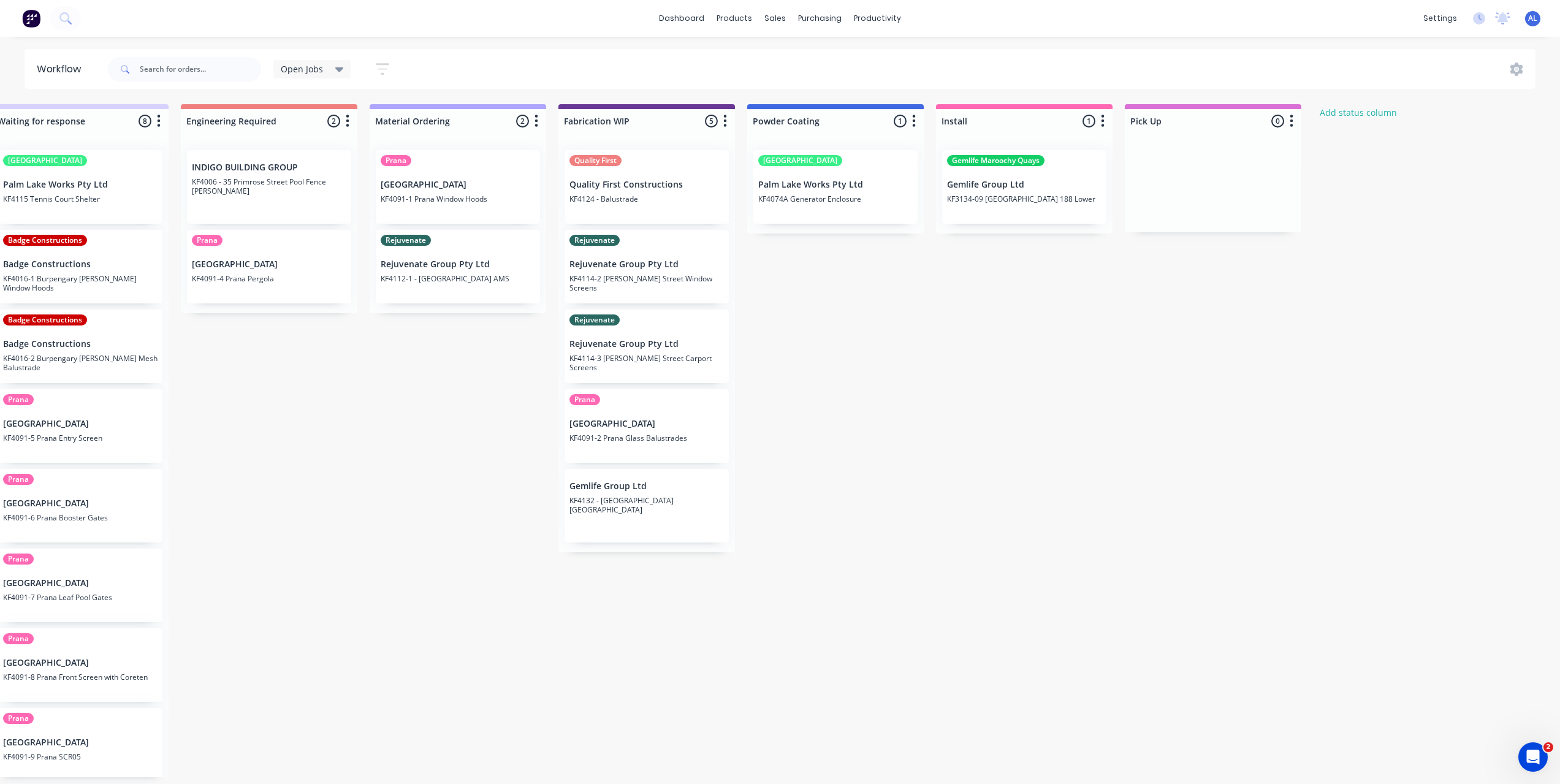
scroll to position [0, 788]
click at [979, 392] on div "Submitted 8 Status colour #273444 hex #273444 Save Cancel Summaries Total order…" at bounding box center [669, 441] width 2933 height 673
click at [899, 408] on div "Submitted 8 Status colour #273444 hex #273444 Save Cancel Summaries Total order…" at bounding box center [669, 441] width 2933 height 673
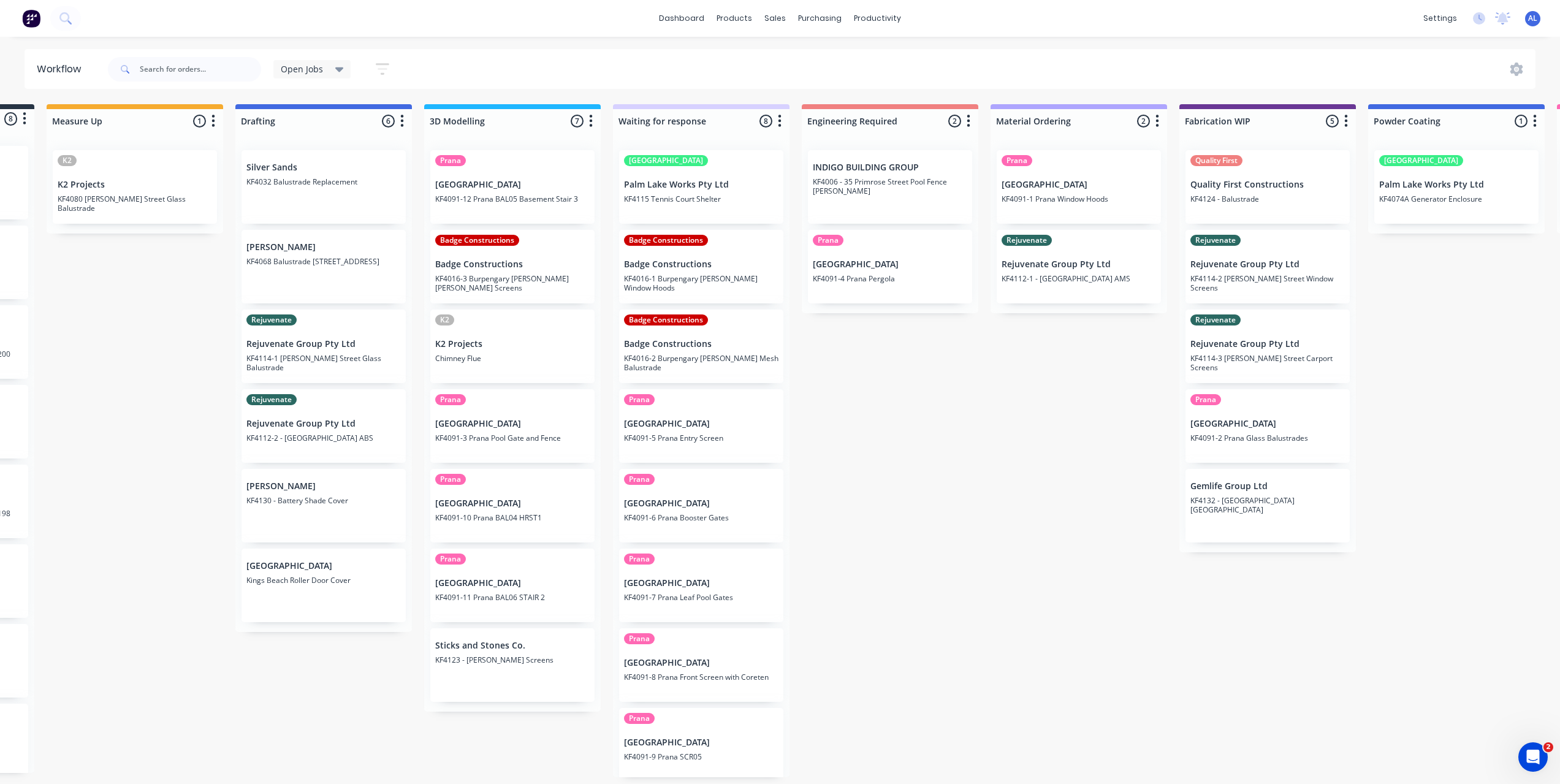
scroll to position [0, 1]
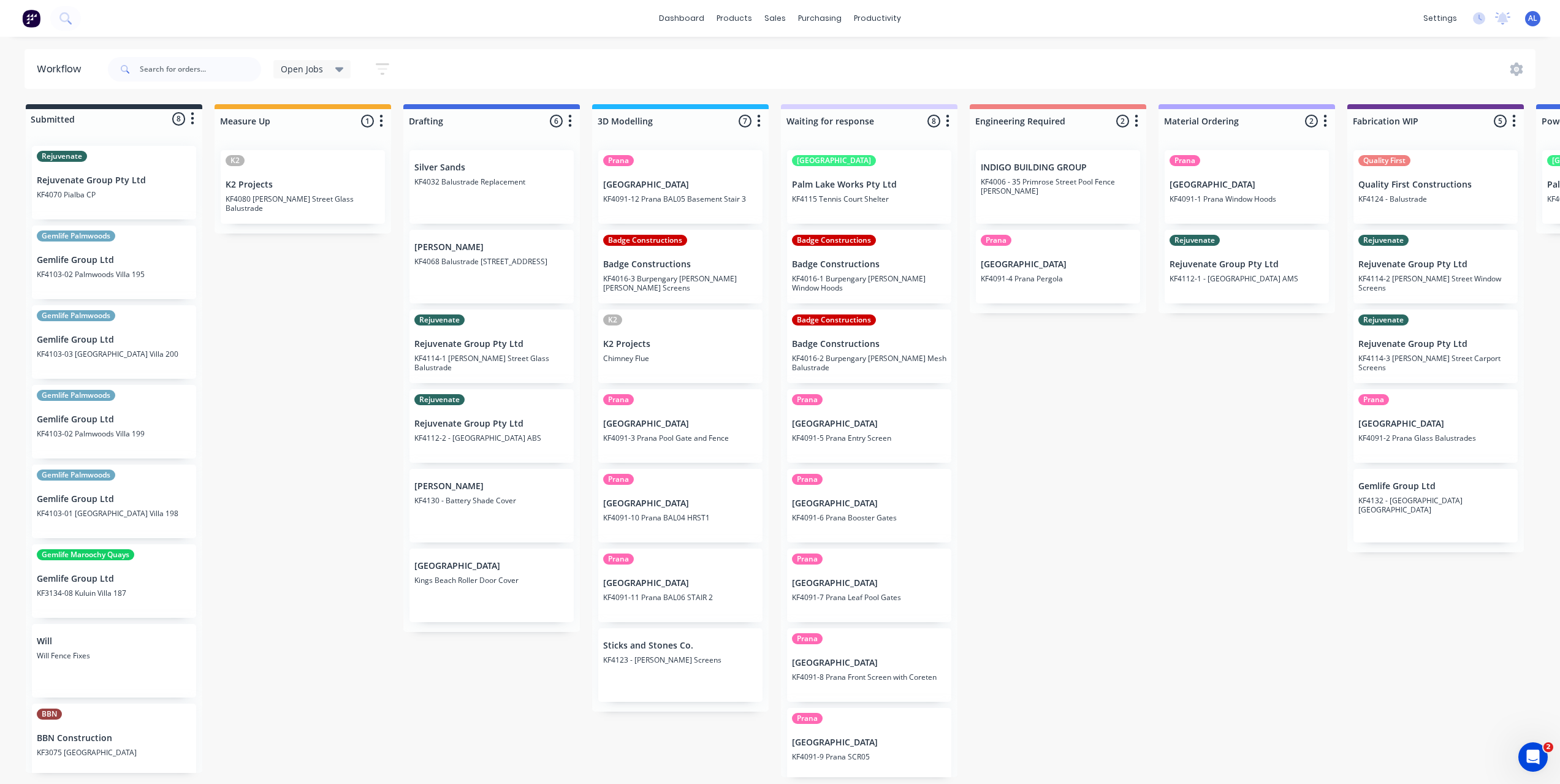
click at [1169, 597] on div "Submitted 8 Status colour #273444 hex #273444 Save Cancel Summaries Total order…" at bounding box center [1456, 441] width 2933 height 673
click at [1068, 440] on div "Submitted 8 Status colour #273444 hex #273444 Save Cancel Summaries Total order…" at bounding box center [1456, 441] width 2933 height 673
click at [283, 583] on div "Submitted 8 Status colour #273444 hex #273444 Save Cancel Summaries Total order…" at bounding box center [1456, 441] width 2933 height 673
click at [279, 524] on div "Submitted 8 Status colour #273444 hex #273444 Save Cancel Summaries Total order…" at bounding box center [1456, 441] width 2933 height 673
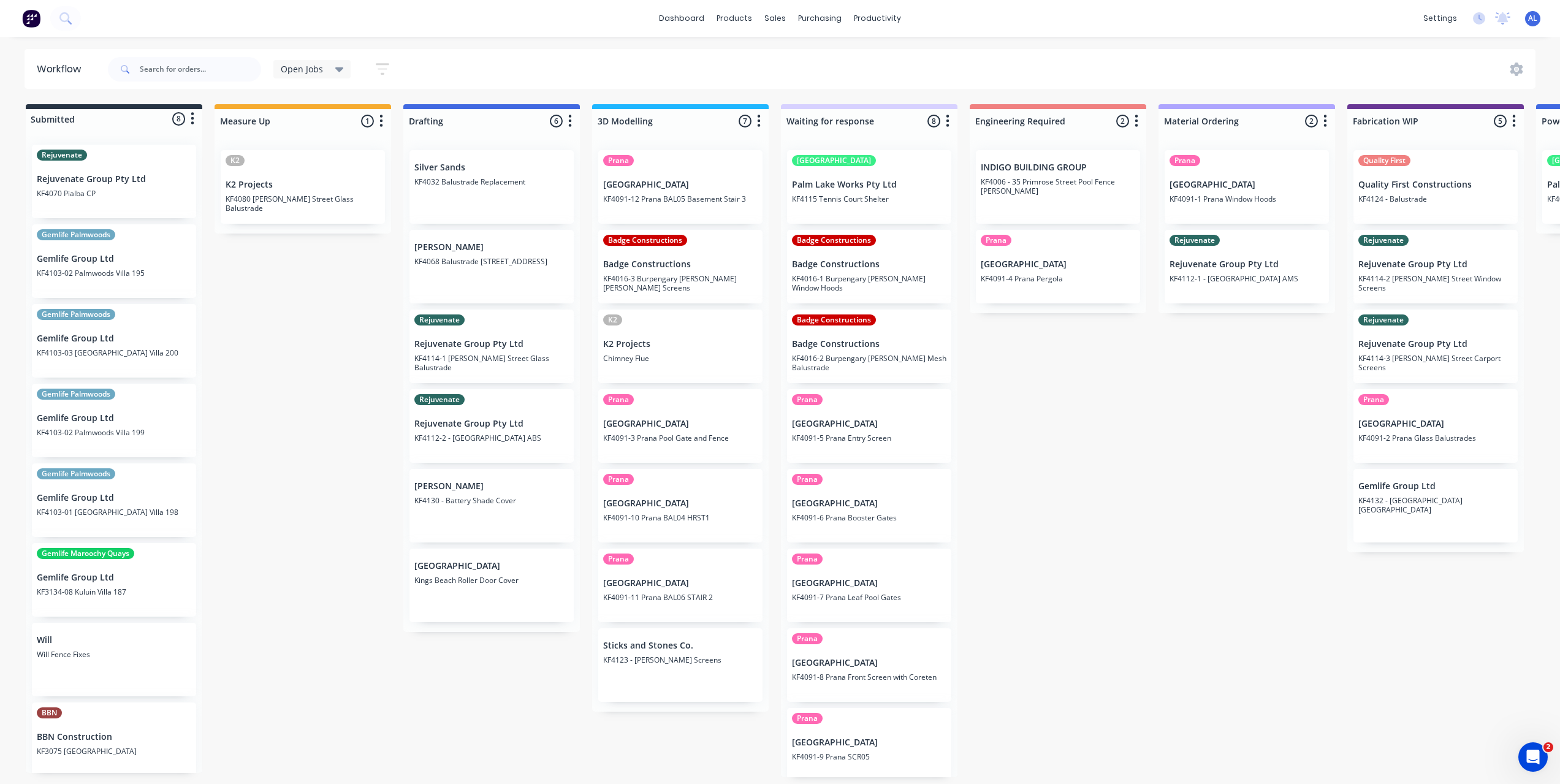
scroll to position [0, 0]
click at [260, 517] on div "Submitted 8 Status colour #273444 hex #273444 Save Cancel Summaries Total order…" at bounding box center [1456, 441] width 2933 height 673
click at [1114, 518] on div "Submitted 8 Status colour #273444 hex #273444 Save Cancel Summaries Total order…" at bounding box center [1456, 441] width 2933 height 673
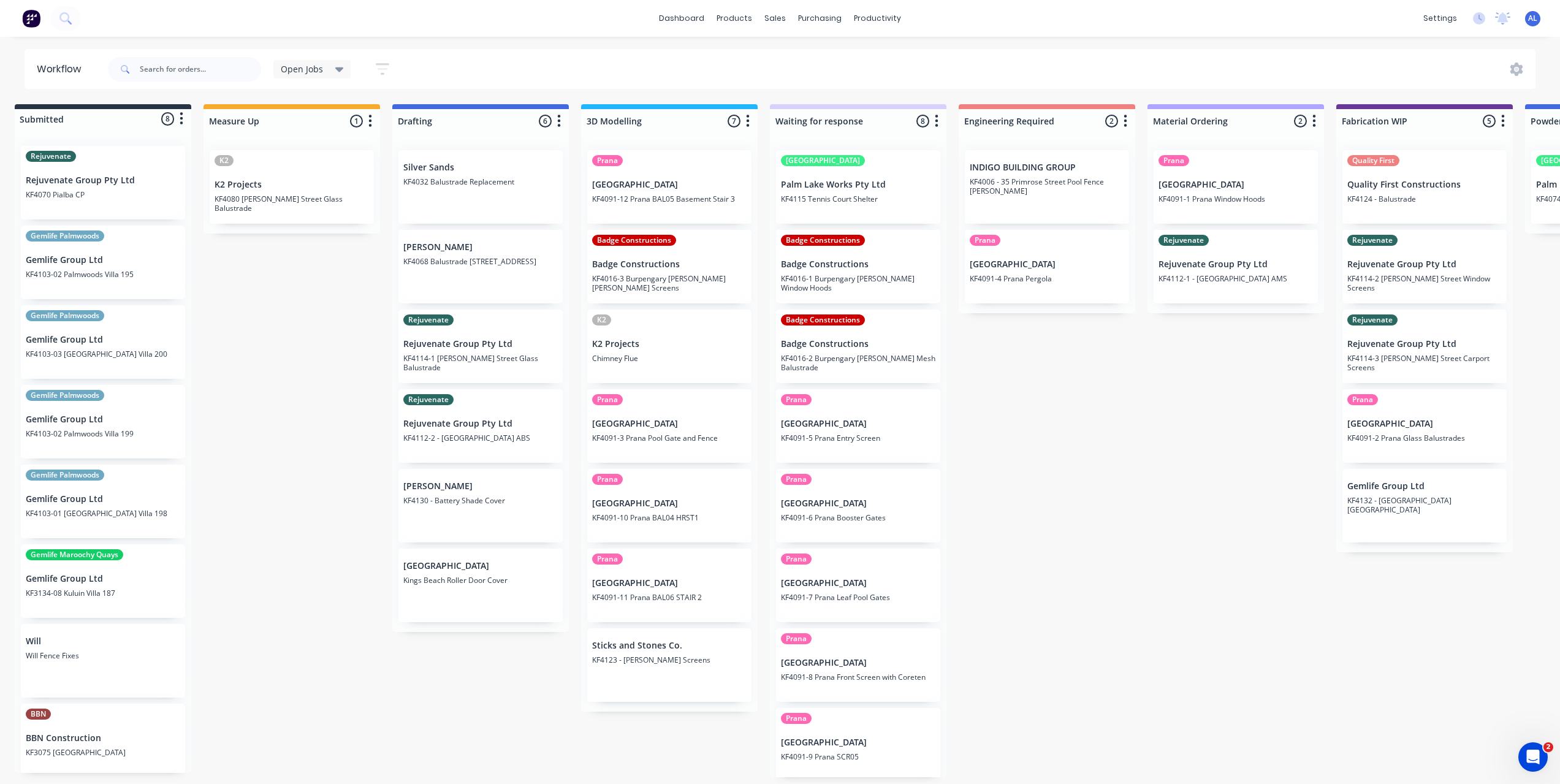
scroll to position [2, 0]
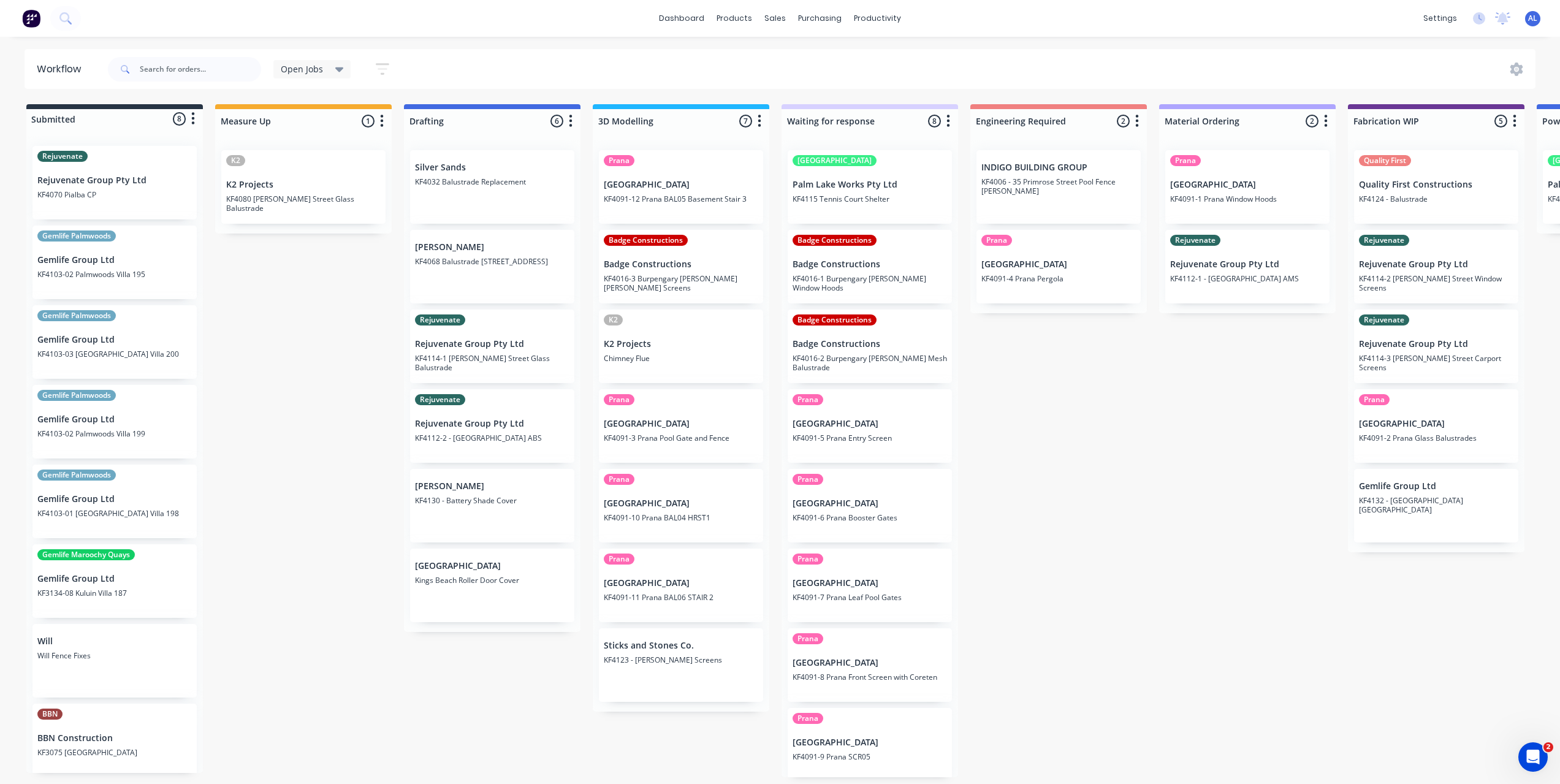
click at [319, 445] on div "Submitted 8 Status colour #273444 hex #273444 Save Cancel Summaries Total order…" at bounding box center [1457, 441] width 2933 height 673
click at [991, 426] on div "Submitted 8 Status colour #273444 hex #273444 Save Cancel Summaries Total order…" at bounding box center [1457, 441] width 2933 height 673
click at [364, 496] on div "Submitted 8 Status colour #273444 hex #273444 Save Cancel Summaries Total order…" at bounding box center [1457, 441] width 2933 height 673
click at [1150, 476] on div "Submitted 8 Status colour #273444 hex #273444 Save Cancel Summaries Total order…" at bounding box center [1457, 441] width 2933 height 673
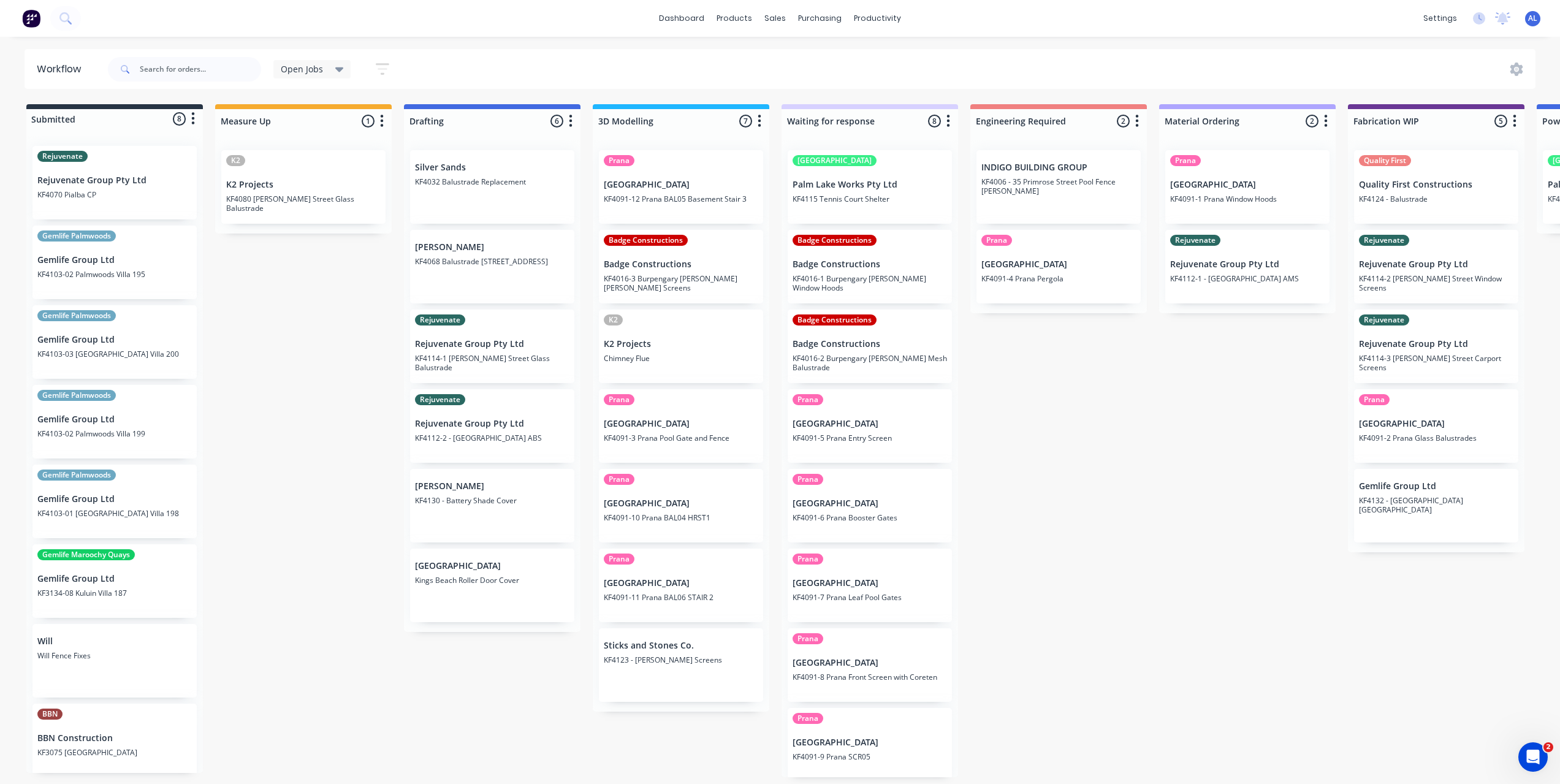
click at [1102, 476] on div "Submitted 8 Status colour #273444 hex #273444 Save Cancel Summaries Total order…" at bounding box center [1457, 441] width 2933 height 673
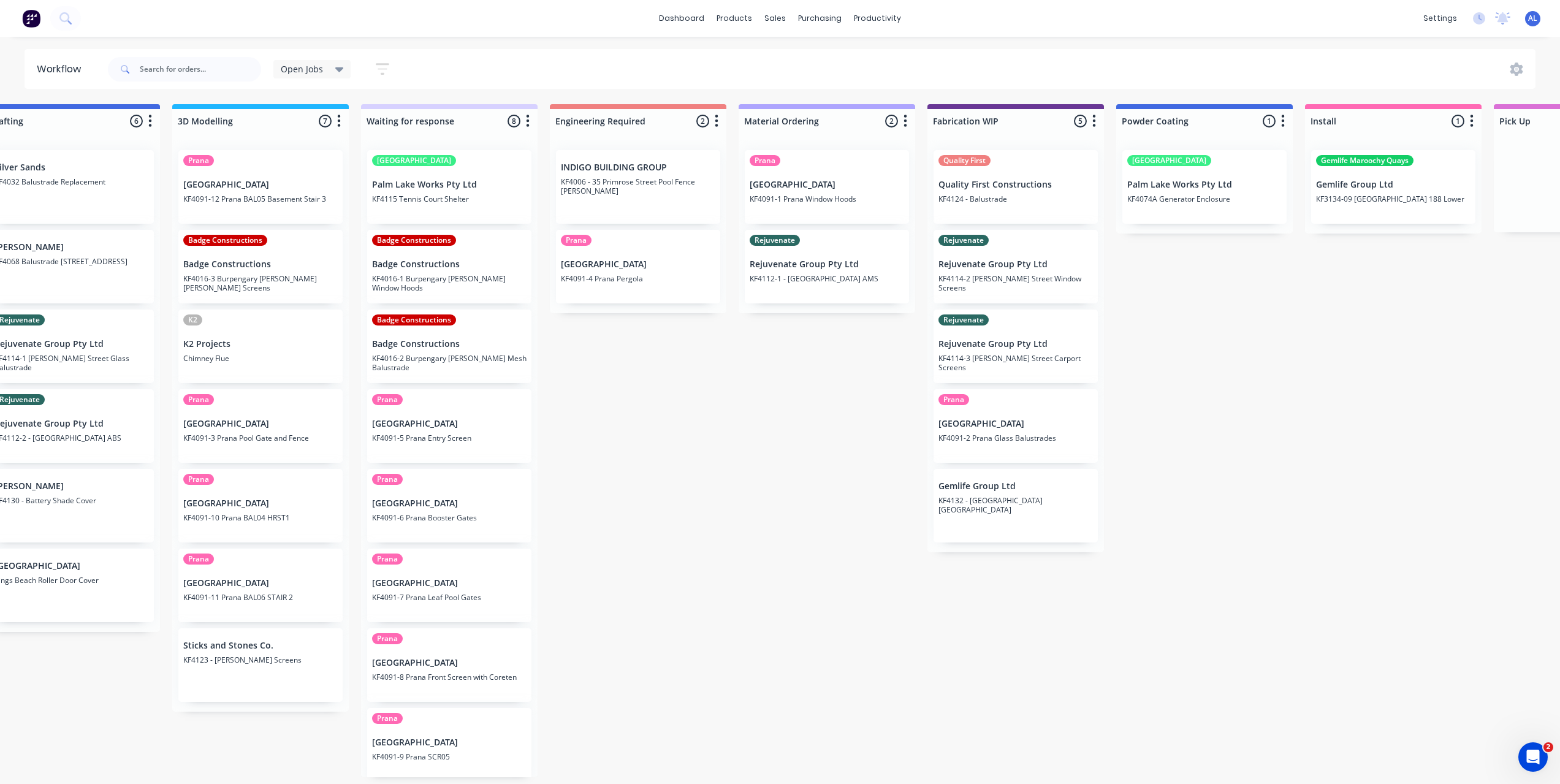
scroll to position [0, 398]
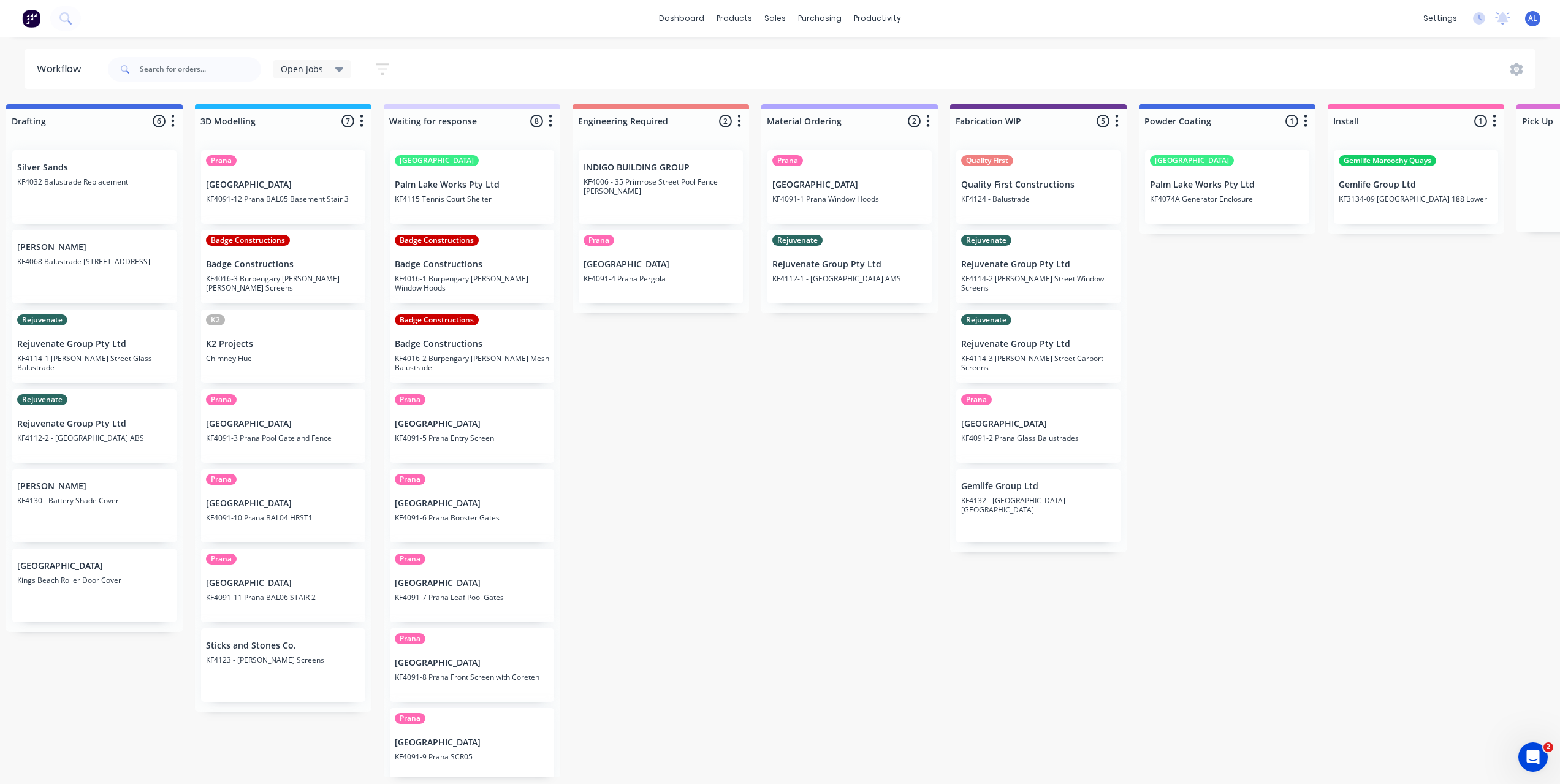
click at [840, 455] on div "Submitted 8 Status colour #273444 hex #273444 Save Cancel Summaries Total order…" at bounding box center [1059, 441] width 2933 height 673
click at [842, 454] on div "Submitted 8 Status colour #273444 hex #273444 Save Cancel Summaries Total order…" at bounding box center [1059, 441] width 2933 height 673
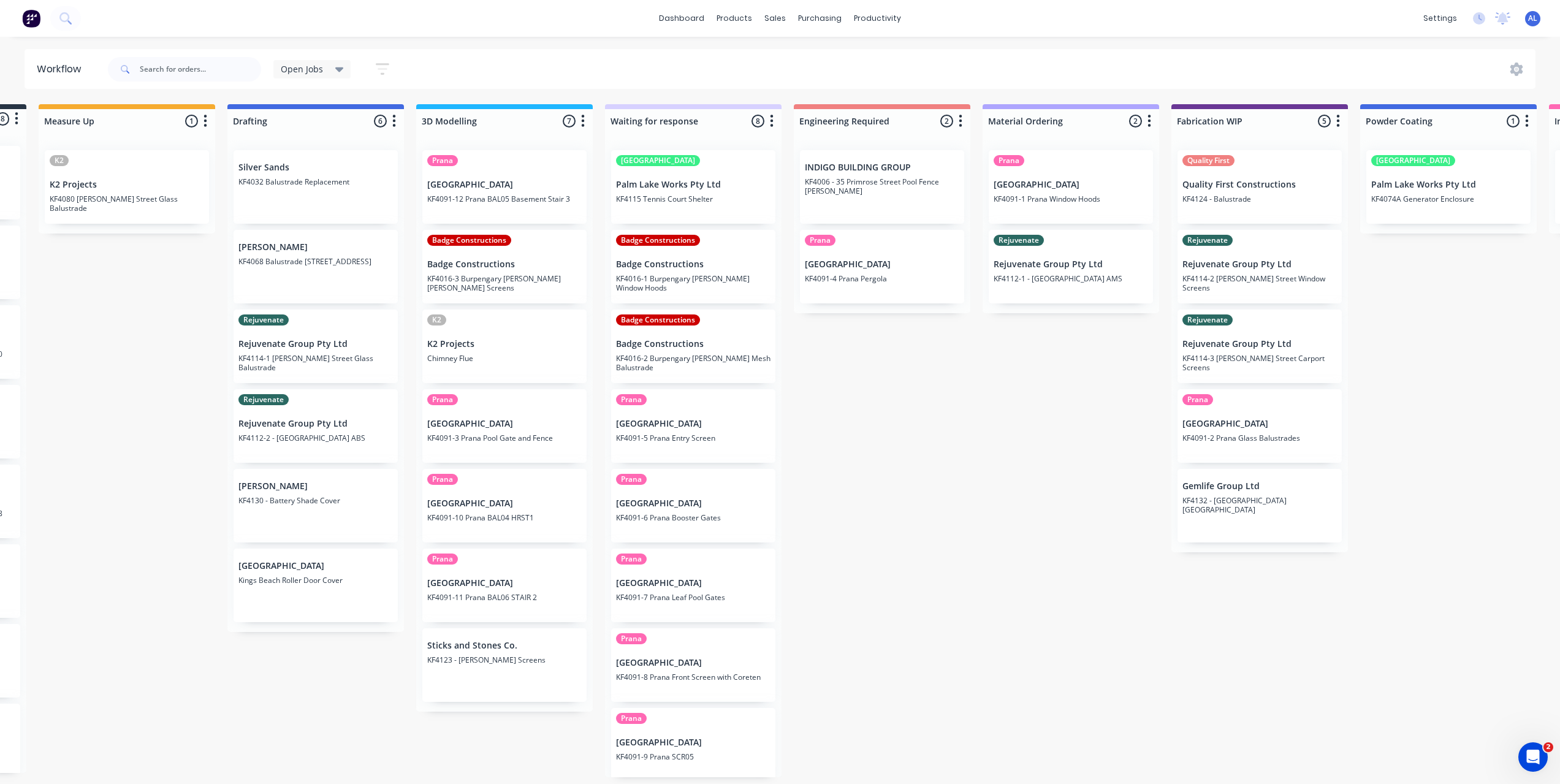
scroll to position [0, 0]
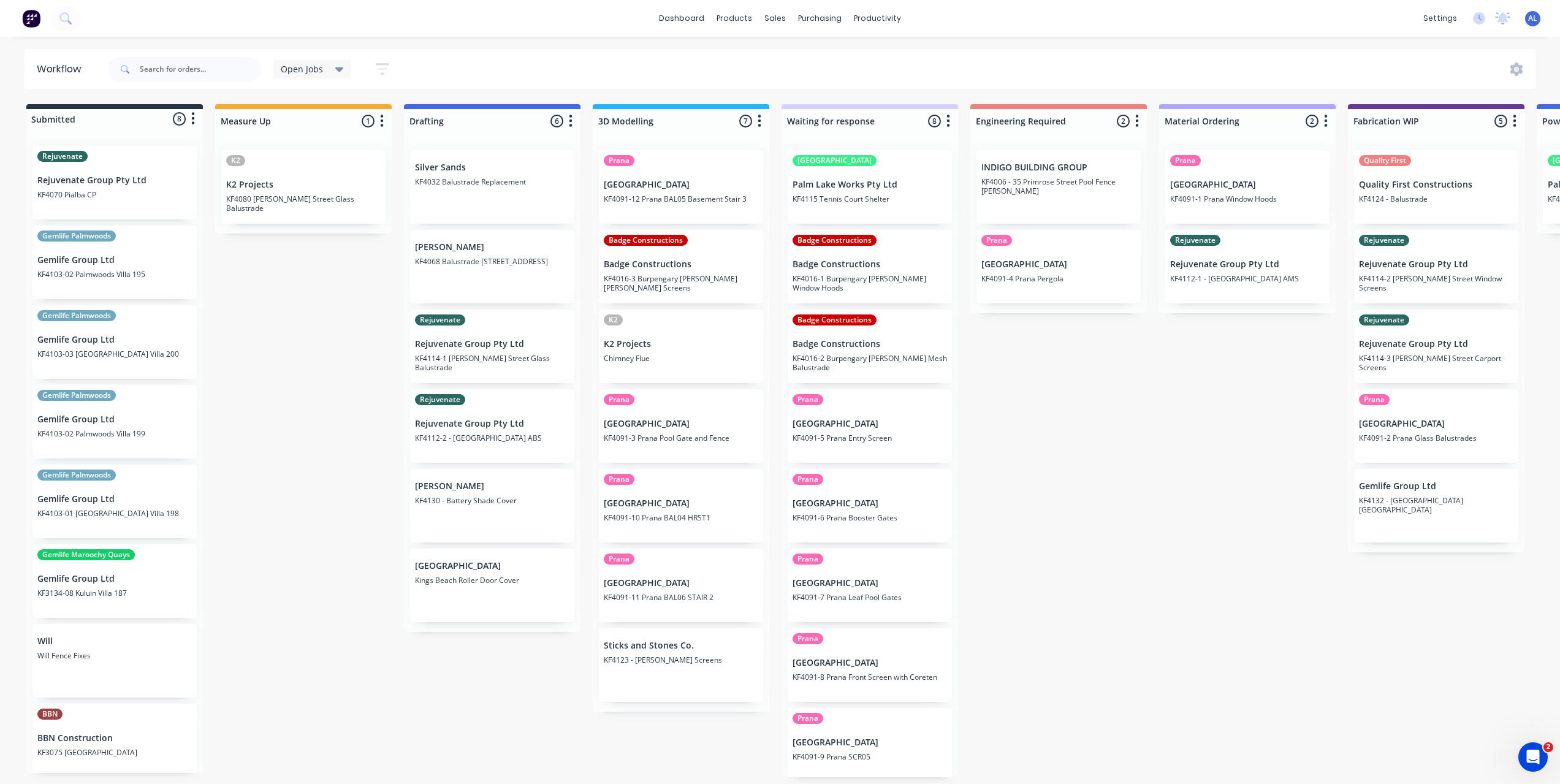
click at [375, 337] on div "Submitted 8 Status colour #273444 hex #273444 Save Cancel Summaries Total order…" at bounding box center [1457, 441] width 2933 height 673
click at [1119, 508] on div "Submitted 8 Status colour #273444 hex #273444 Save Cancel Summaries Total order…" at bounding box center [1457, 441] width 2933 height 673
click at [1014, 396] on div "Submitted 8 Status colour #273444 hex #273444 Save Cancel Summaries Total order…" at bounding box center [1457, 441] width 2933 height 673
click at [1003, 395] on div "Submitted 8 Status colour #273444 hex #273444 Save Cancel Summaries Total order…" at bounding box center [1457, 441] width 2933 height 673
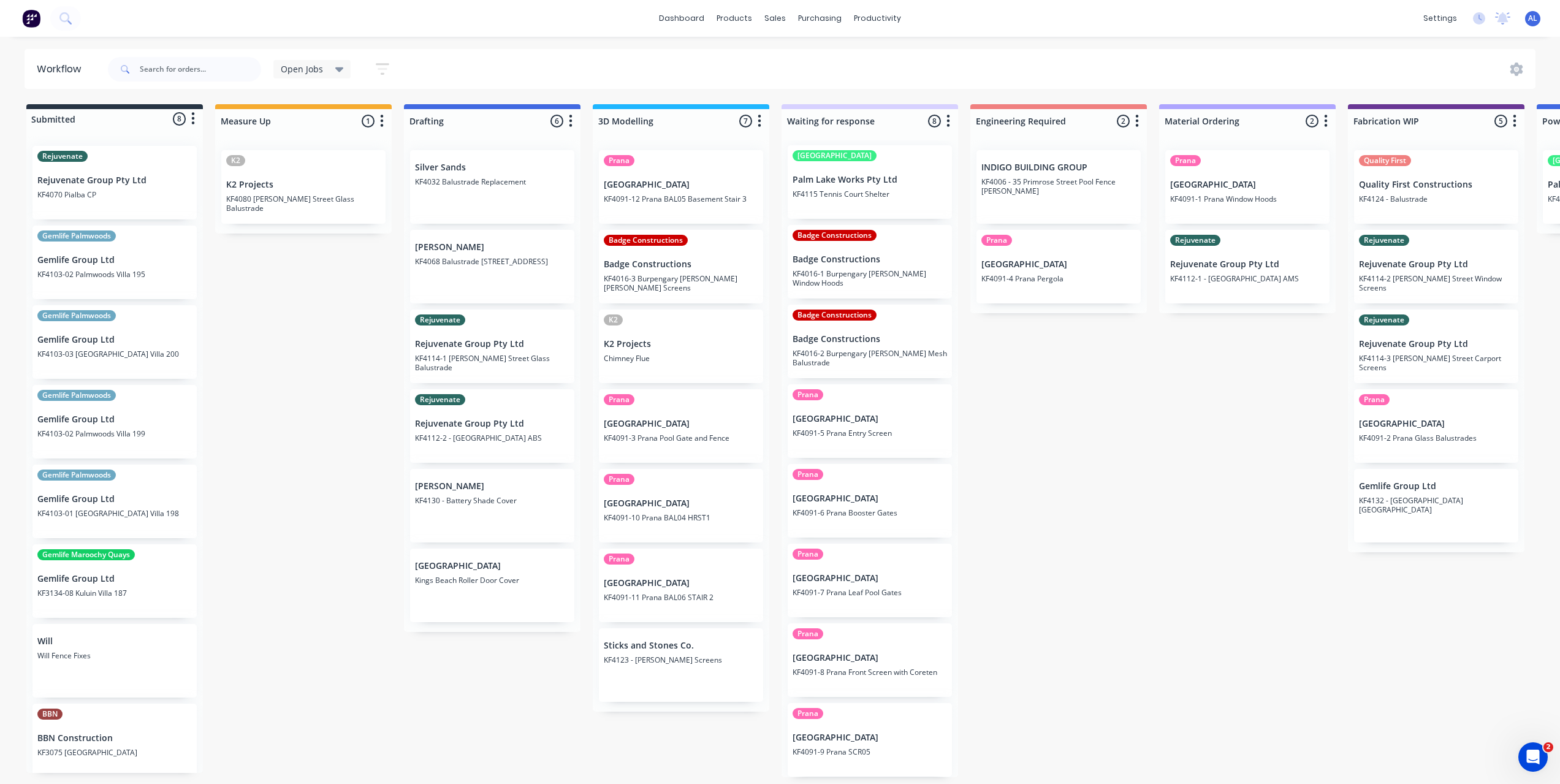
scroll to position [2, 0]
click at [1081, 503] on div "Submitted 8 Status colour #273444 hex #273444 Save Cancel Summaries Total order…" at bounding box center [1457, 441] width 2933 height 673
click at [1097, 435] on div "Submitted 8 Status colour #273444 hex #273444 Save Cancel Summaries Total order…" at bounding box center [1457, 441] width 2933 height 673
click at [1202, 612] on div "Submitted 8 Status colour #273444 hex #273444 Save Cancel Summaries Total order…" at bounding box center [1457, 441] width 2933 height 673
click at [1151, 485] on div "Submitted 8 Status colour #273444 hex #273444 Save Cancel Summaries Total order…" at bounding box center [1457, 441] width 2933 height 673
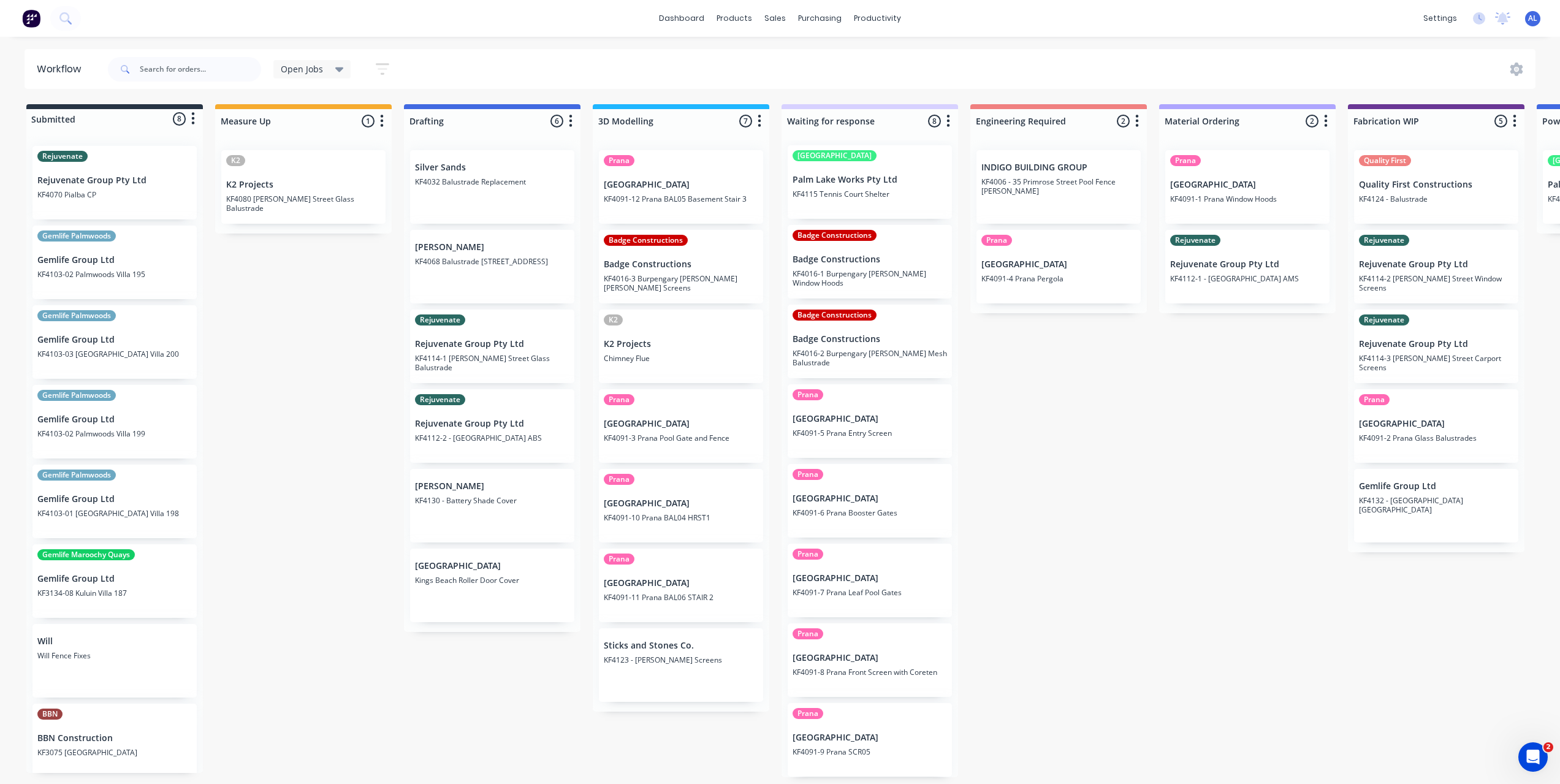
click at [342, 557] on div "Submitted 8 Status colour #273444 hex #273444 Save Cancel Summaries Total order…" at bounding box center [1457, 441] width 2933 height 673
click at [1188, 525] on div "Submitted 8 Status colour #273444 hex #273444 Save Cancel Summaries Total order…" at bounding box center [1457, 441] width 2933 height 673
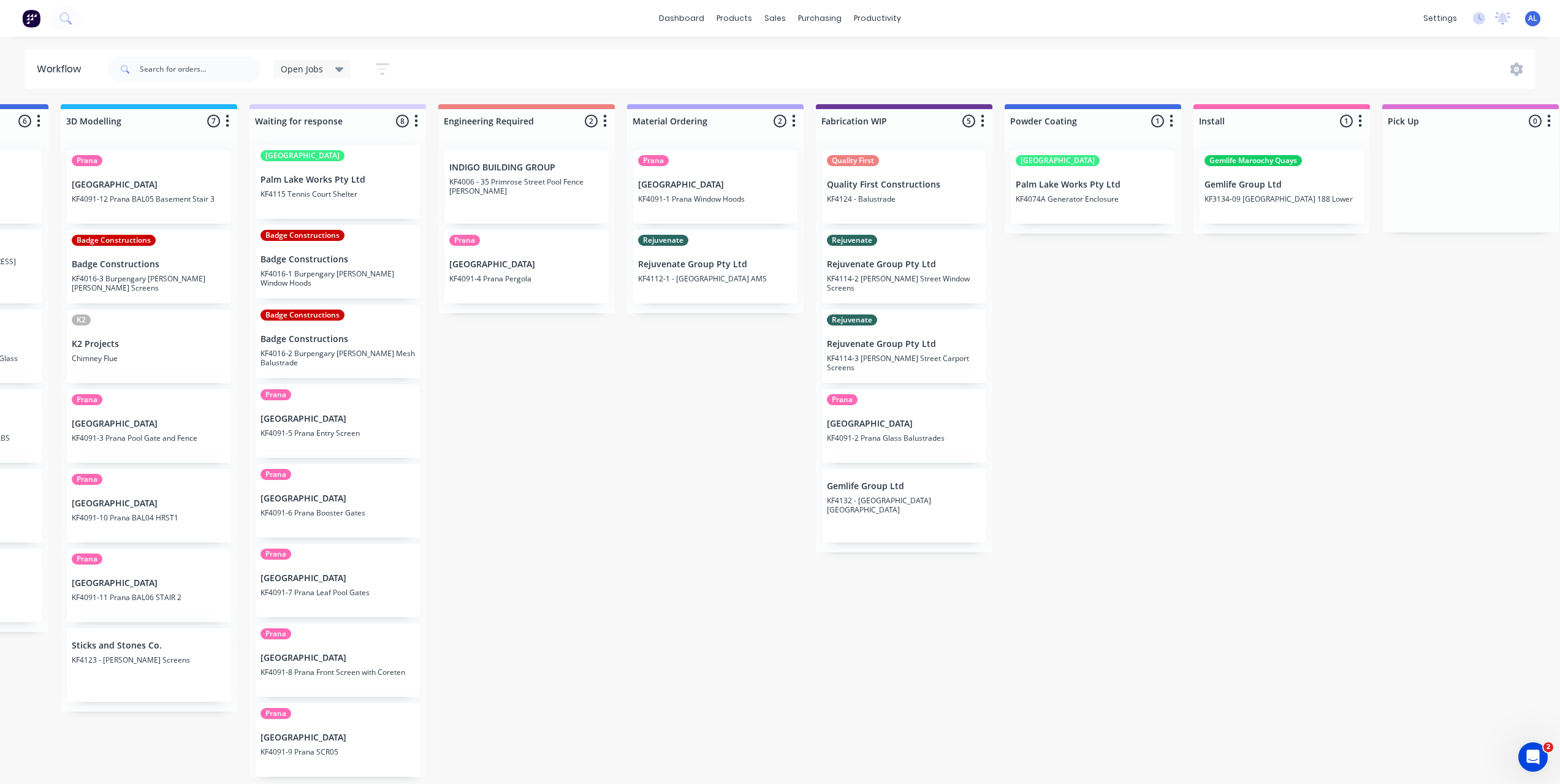
scroll to position [2, 534]
click at [1188, 525] on div "Submitted 8 Status colour #273444 hex #273444 Save Cancel Summaries Total order…" at bounding box center [924, 441] width 2933 height 673
click at [1108, 387] on div "Submitted 8 Status colour #273444 hex #273444 Save Cancel Summaries Total order…" at bounding box center [924, 441] width 2933 height 673
click at [730, 417] on div "Submitted 8 Status colour #273444 hex #273444 Save Cancel Summaries Total order…" at bounding box center [924, 441] width 2933 height 673
click at [1080, 391] on div "Submitted 8 Status colour #273444 hex #273444 Save Cancel Summaries Total order…" at bounding box center [924, 441] width 2933 height 673
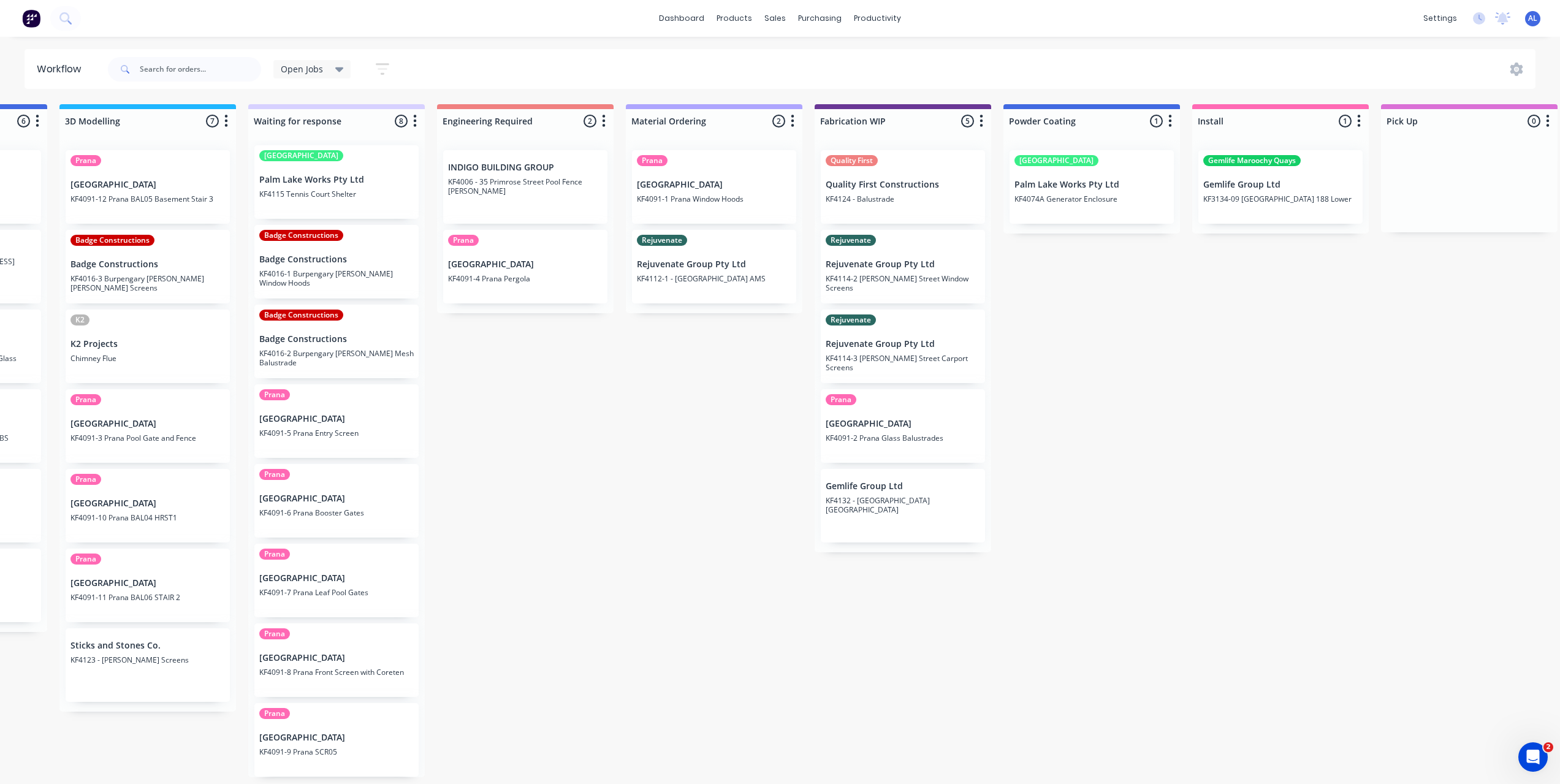
click at [1080, 391] on div "Submitted 8 Status colour #273444 hex #273444 Save Cancel Summaries Total order…" at bounding box center [924, 441] width 2933 height 673
click at [744, 447] on div "Submitted 8 Status colour #273444 hex #273444 Save Cancel Summaries Total order…" at bounding box center [924, 441] width 2933 height 673
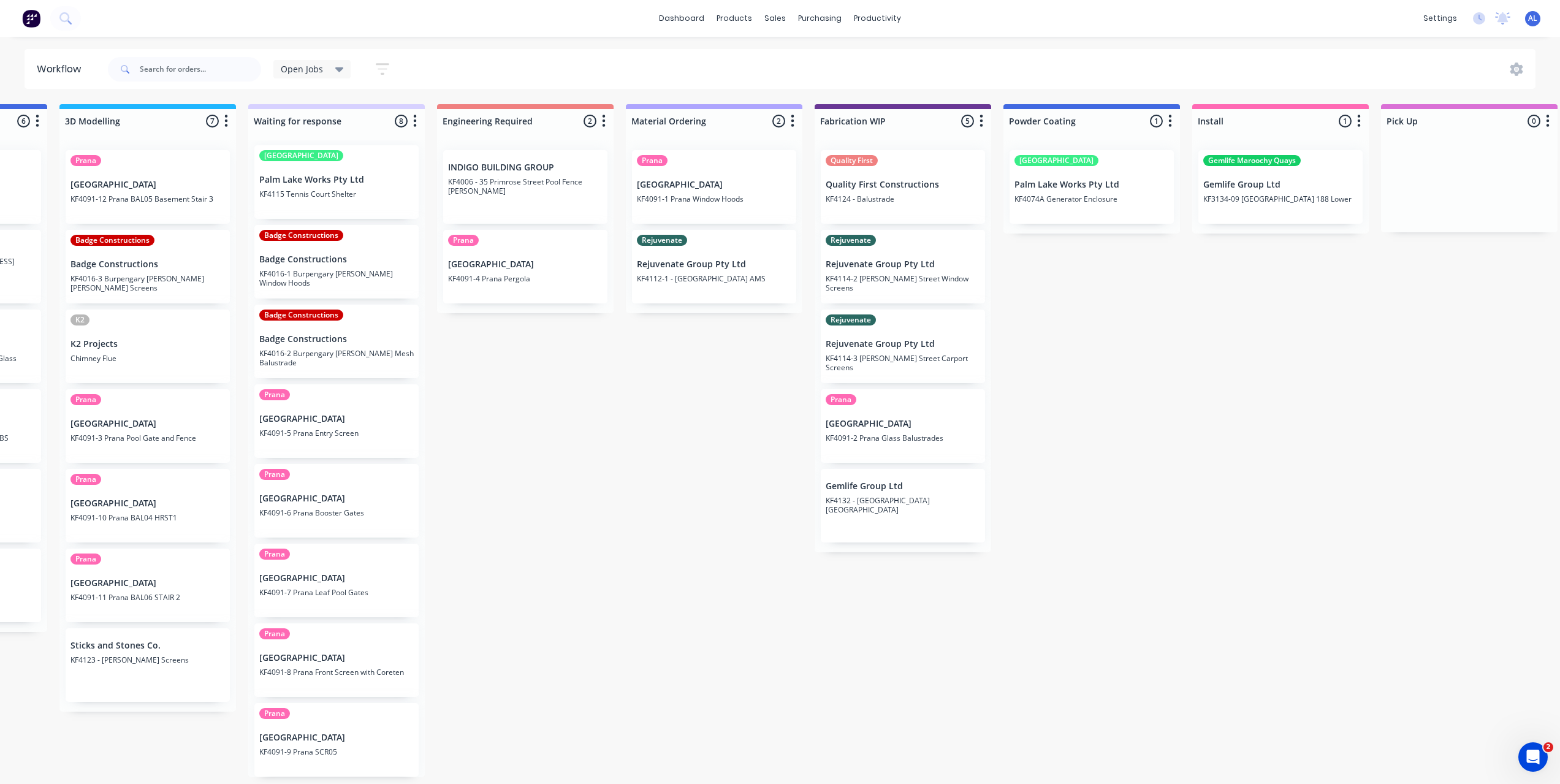
click at [744, 447] on div "Submitted 8 Status colour #273444 hex #273444 Save Cancel Summaries Total order…" at bounding box center [924, 441] width 2933 height 673
click at [730, 460] on div "Submitted 8 Status colour #273444 hex #273444 Save Cancel Summaries Total order…" at bounding box center [924, 441] width 2933 height 673
click at [675, 478] on div "Submitted 8 Status colour #273444 hex #273444 Save Cancel Summaries Total order…" at bounding box center [924, 441] width 2933 height 673
click at [1188, 484] on div "Submitted 8 Status colour #273444 hex #273444 Save Cancel Summaries Total order…" at bounding box center [924, 441] width 2933 height 673
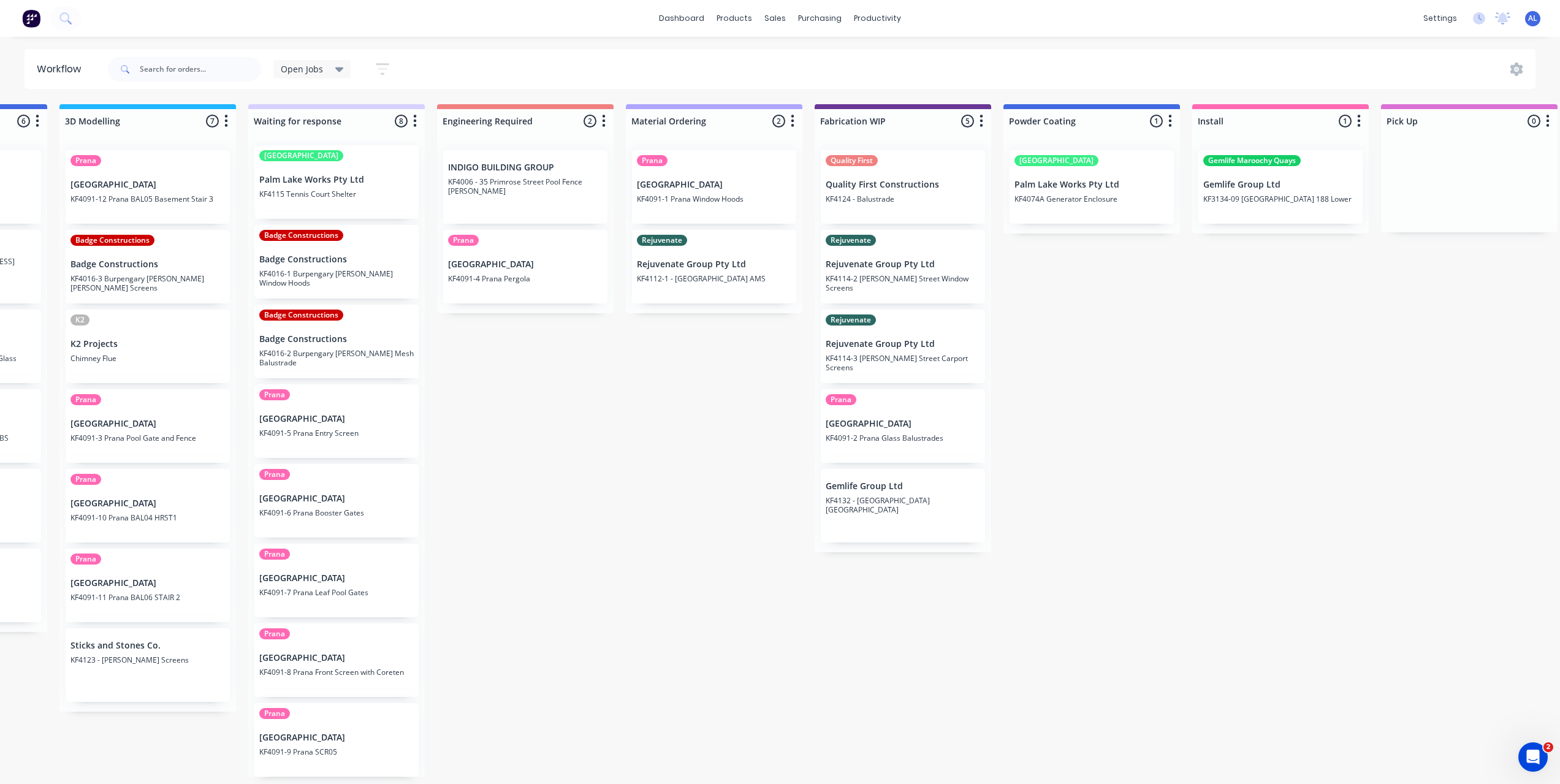
scroll to position [0, 534]
click at [1077, 450] on div "Submitted 8 Status colour #273444 hex #273444 Save Cancel Summaries Total order…" at bounding box center [924, 441] width 2933 height 673
click at [1067, 413] on div "Submitted 8 Status colour #273444 hex #273444 Save Cancel Summaries Total order…" at bounding box center [924, 441] width 2933 height 673
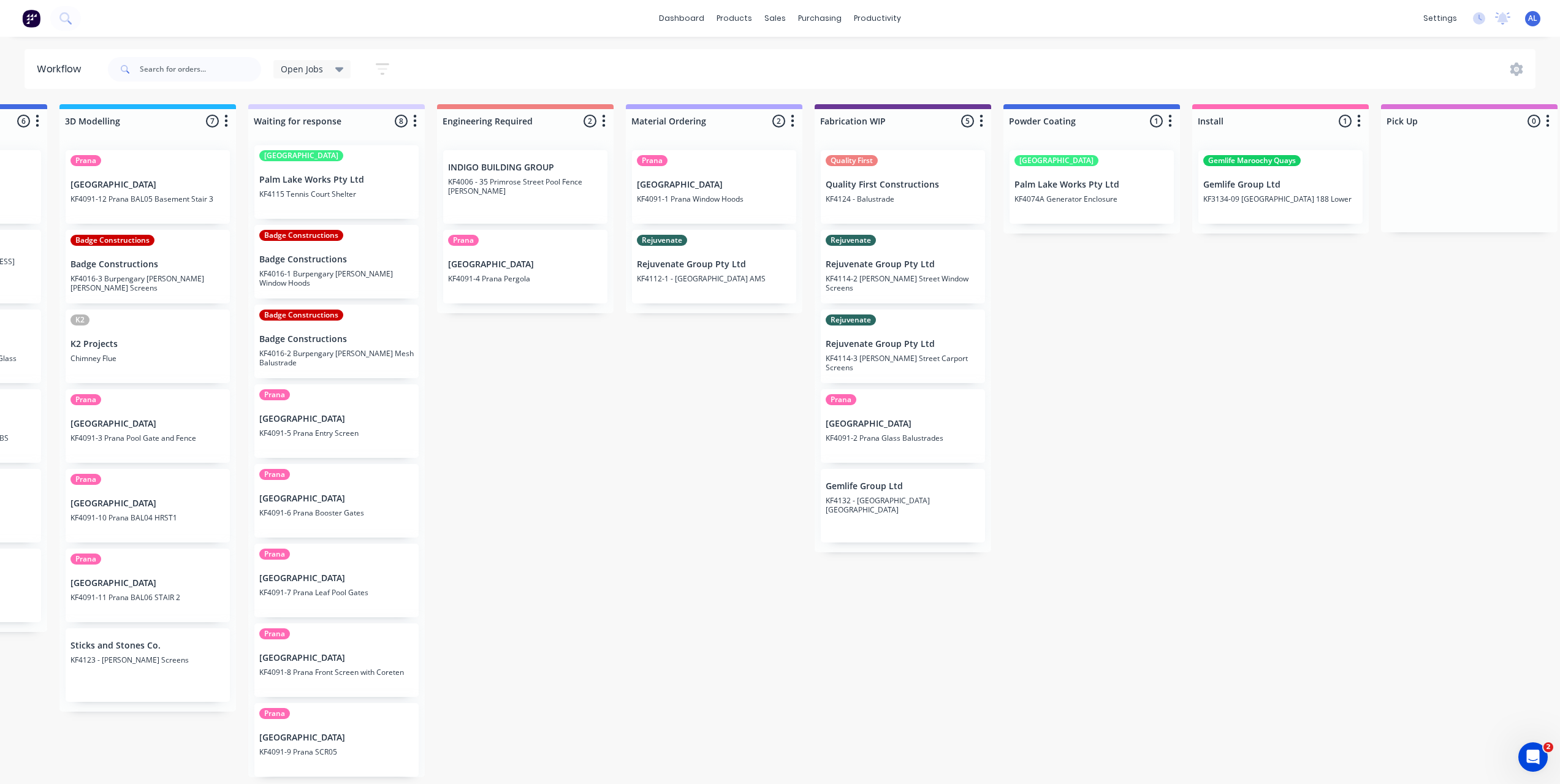
click at [1067, 413] on div "Submitted 8 Status colour #273444 hex #273444 Save Cancel Summaries Total order…" at bounding box center [924, 441] width 2933 height 673
click at [709, 403] on div "Submitted 8 Status colour #273444 hex #273444 Save Cancel Summaries Total order…" at bounding box center [924, 441] width 2933 height 673
click at [709, 401] on div "Submitted 8 Status colour #273444 hex #273444 Save Cancel Summaries Total order…" at bounding box center [924, 441] width 2933 height 673
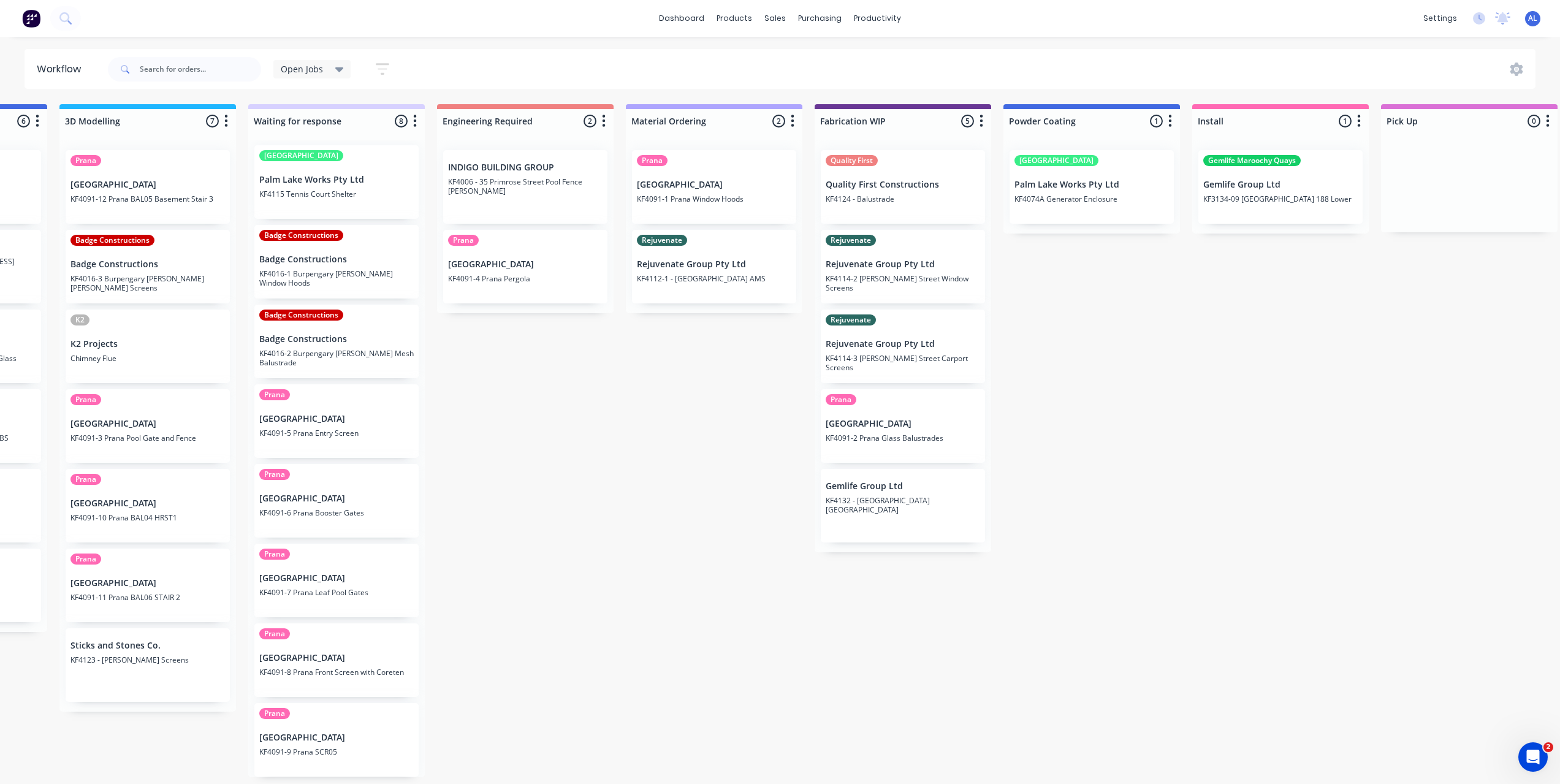
click at [518, 427] on div "Submitted 8 Status colour #273444 hex #273444 Save Cancel Summaries Total order…" at bounding box center [924, 441] width 2933 height 673
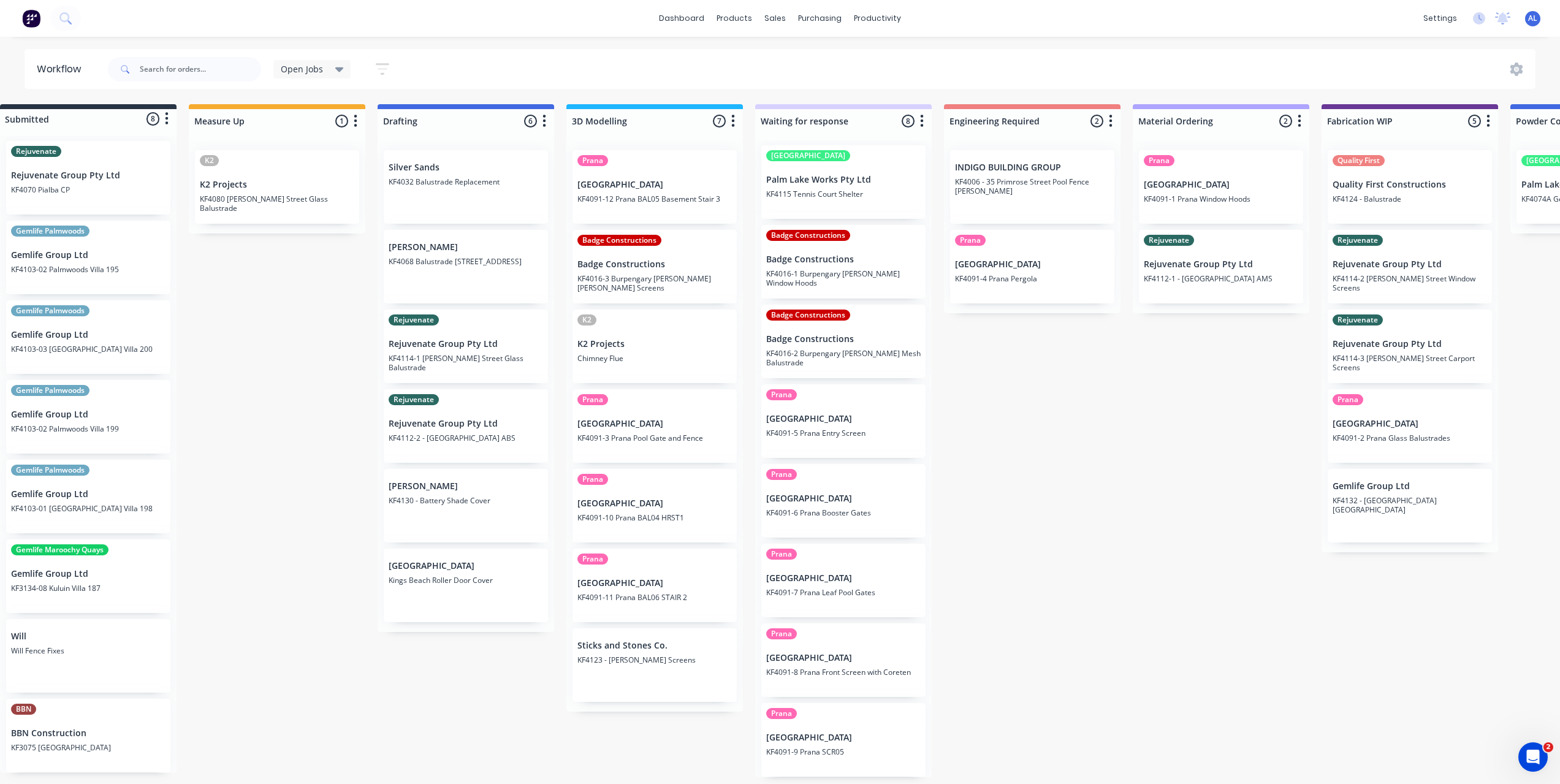
scroll to position [2, 0]
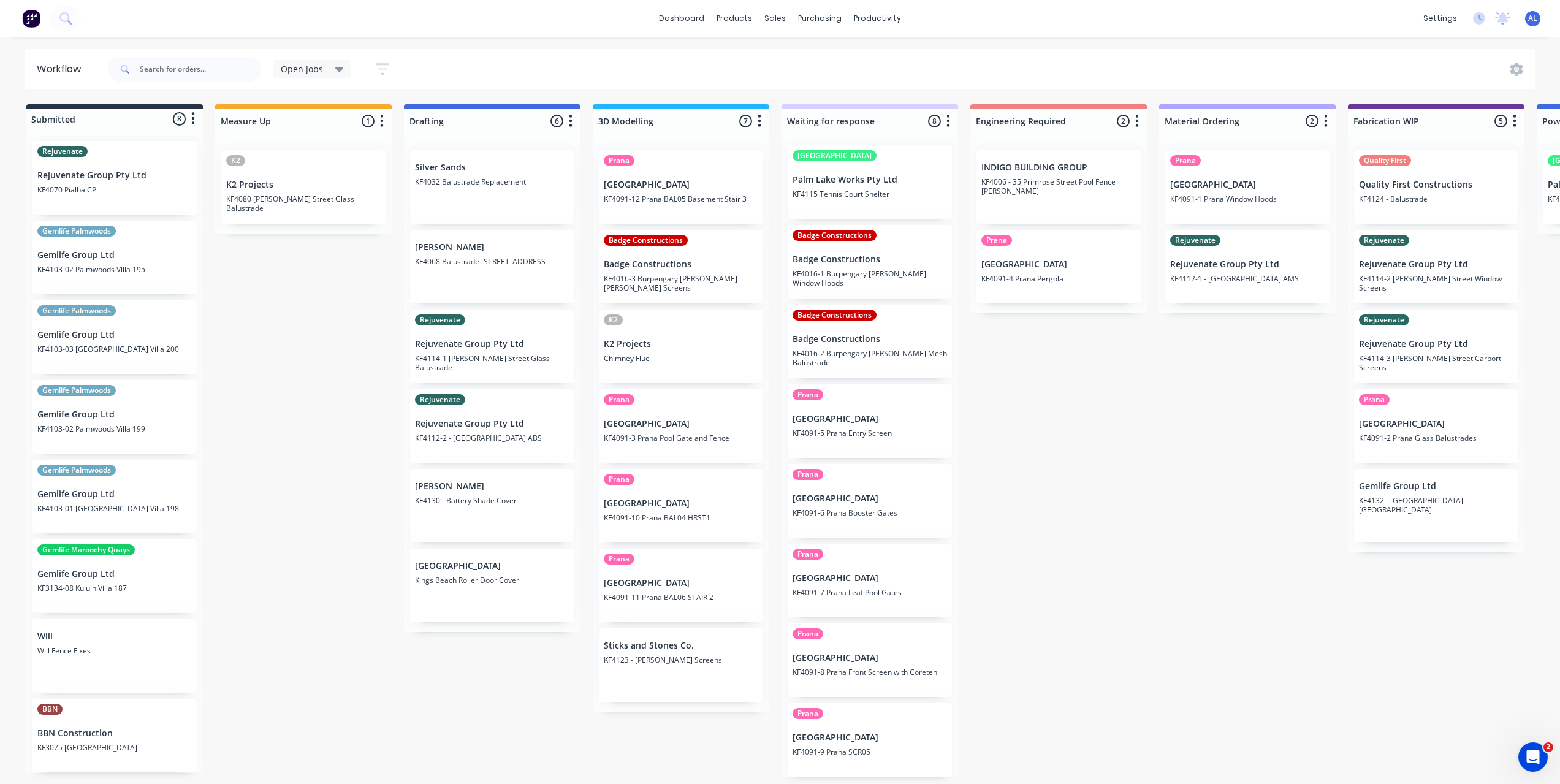
click at [1132, 492] on div "Submitted 8 Status colour #273444 hex #273444 Save Cancel Summaries Total order…" at bounding box center [1457, 441] width 2933 height 673
click at [1039, 521] on div "Submitted 8 Status colour #273444 hex #273444 Save Cancel Summaries Total order…" at bounding box center [1457, 441] width 2933 height 673
click at [1022, 475] on div "Submitted 8 Status colour #273444 hex #273444 Save Cancel Summaries Total order…" at bounding box center [1457, 441] width 2933 height 673
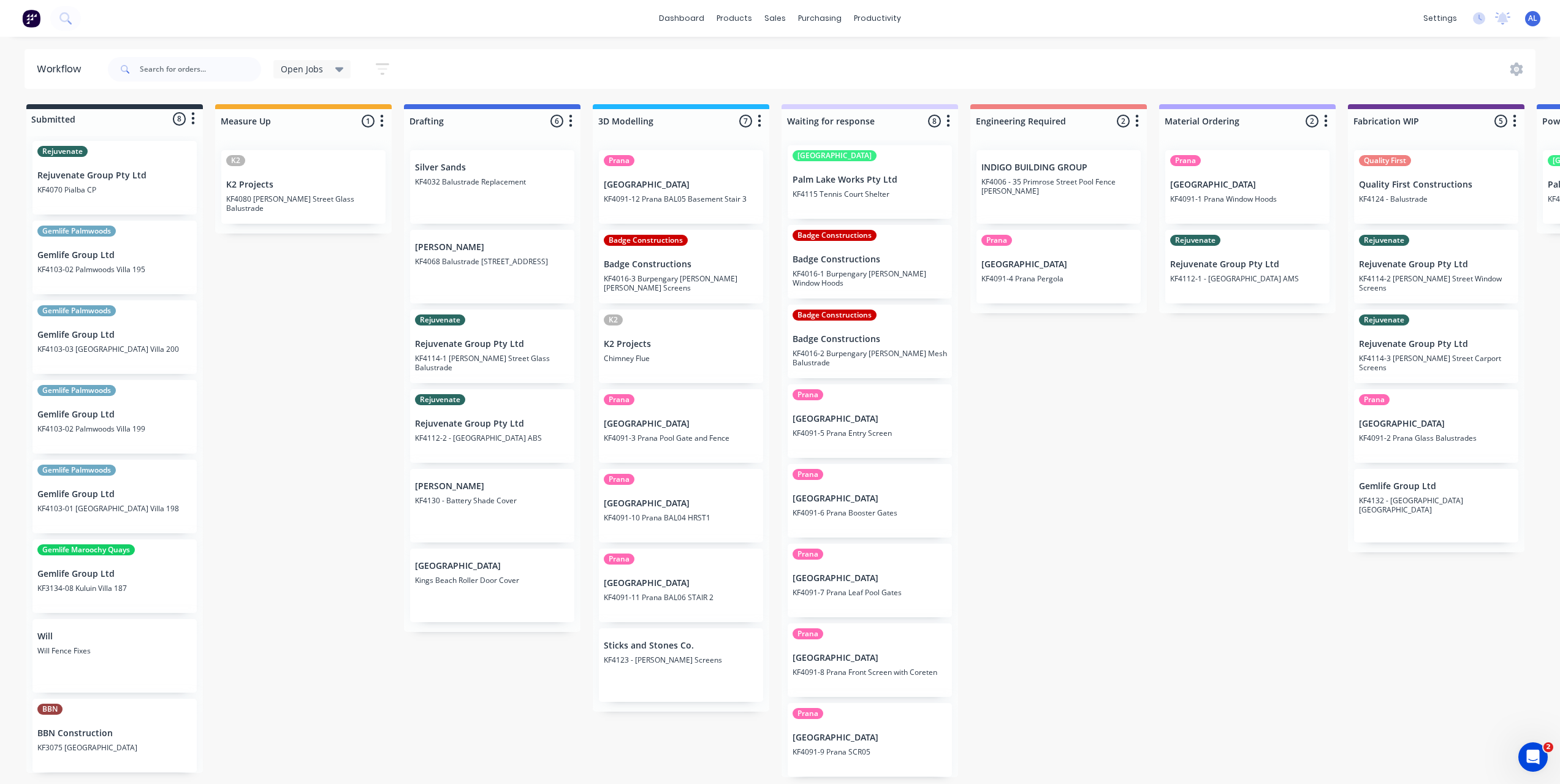
click at [1066, 421] on div "Submitted 8 Status colour #273444 hex #273444 Save Cancel Summaries Total order…" at bounding box center [1457, 441] width 2933 height 673
click at [1093, 478] on div "Submitted 8 Status colour #273444 hex #273444 Save Cancel Summaries Total order…" at bounding box center [1454, 441] width 2933 height 673
click at [1031, 416] on div "Submitted 8 Status colour #273444 hex #273444 Save Cancel Summaries Total order…" at bounding box center [1454, 441] width 2933 height 673
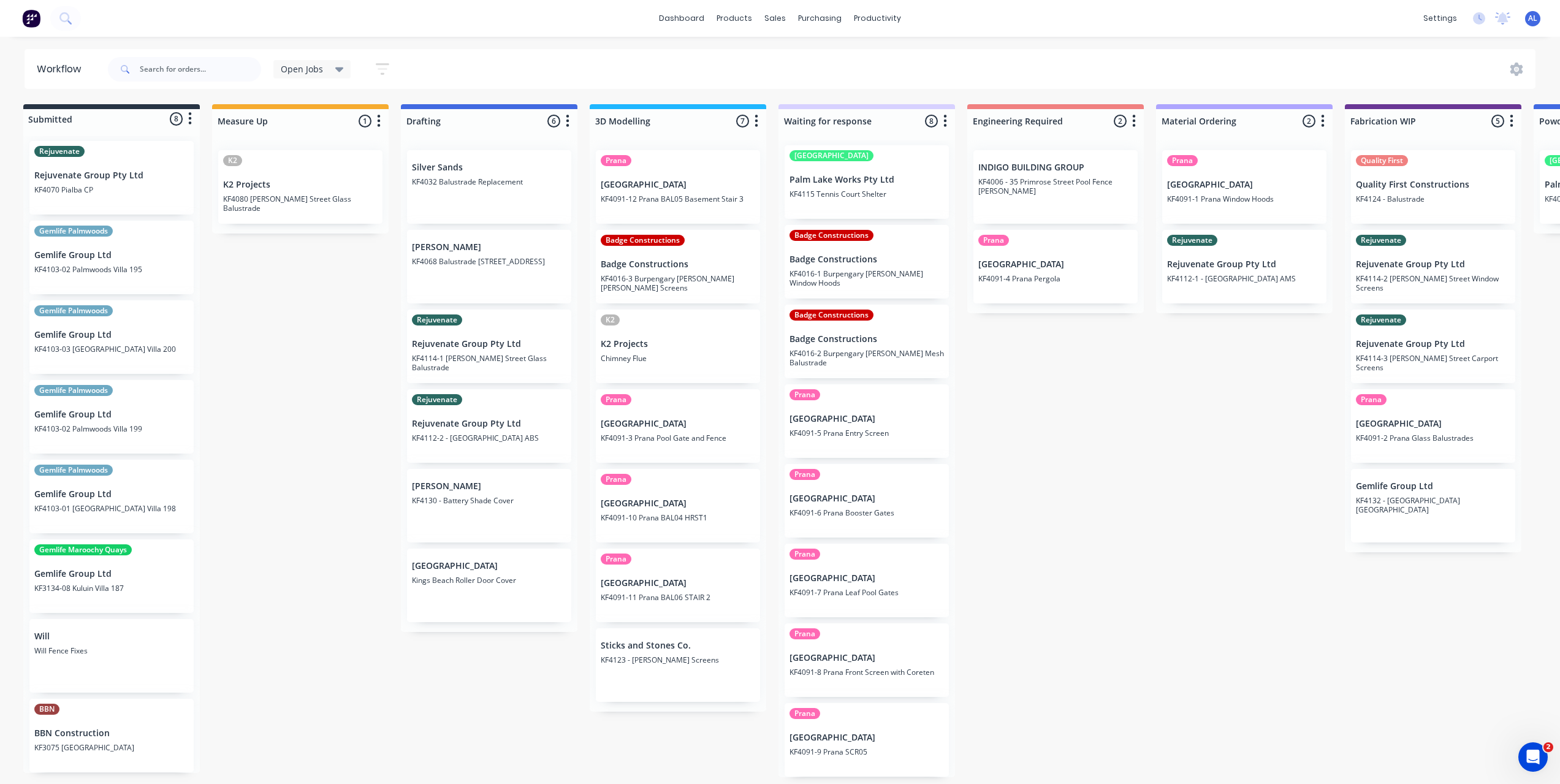
click at [1058, 442] on div "Submitted 8 Status colour #273444 hex #273444 Save Cancel Summaries Total order…" at bounding box center [1454, 441] width 2933 height 673
click at [1054, 445] on div "Submitted 8 Status colour #273444 hex #273444 Save Cancel Summaries Total order…" at bounding box center [1454, 441] width 2933 height 673
click at [1144, 425] on div "Submitted 8 Status colour #273444 hex #273444 Save Cancel Summaries Total order…" at bounding box center [1454, 441] width 2933 height 673
click at [1109, 436] on div "Submitted 8 Status colour #273444 hex #273444 Save Cancel Summaries Total order…" at bounding box center [1454, 441] width 2933 height 673
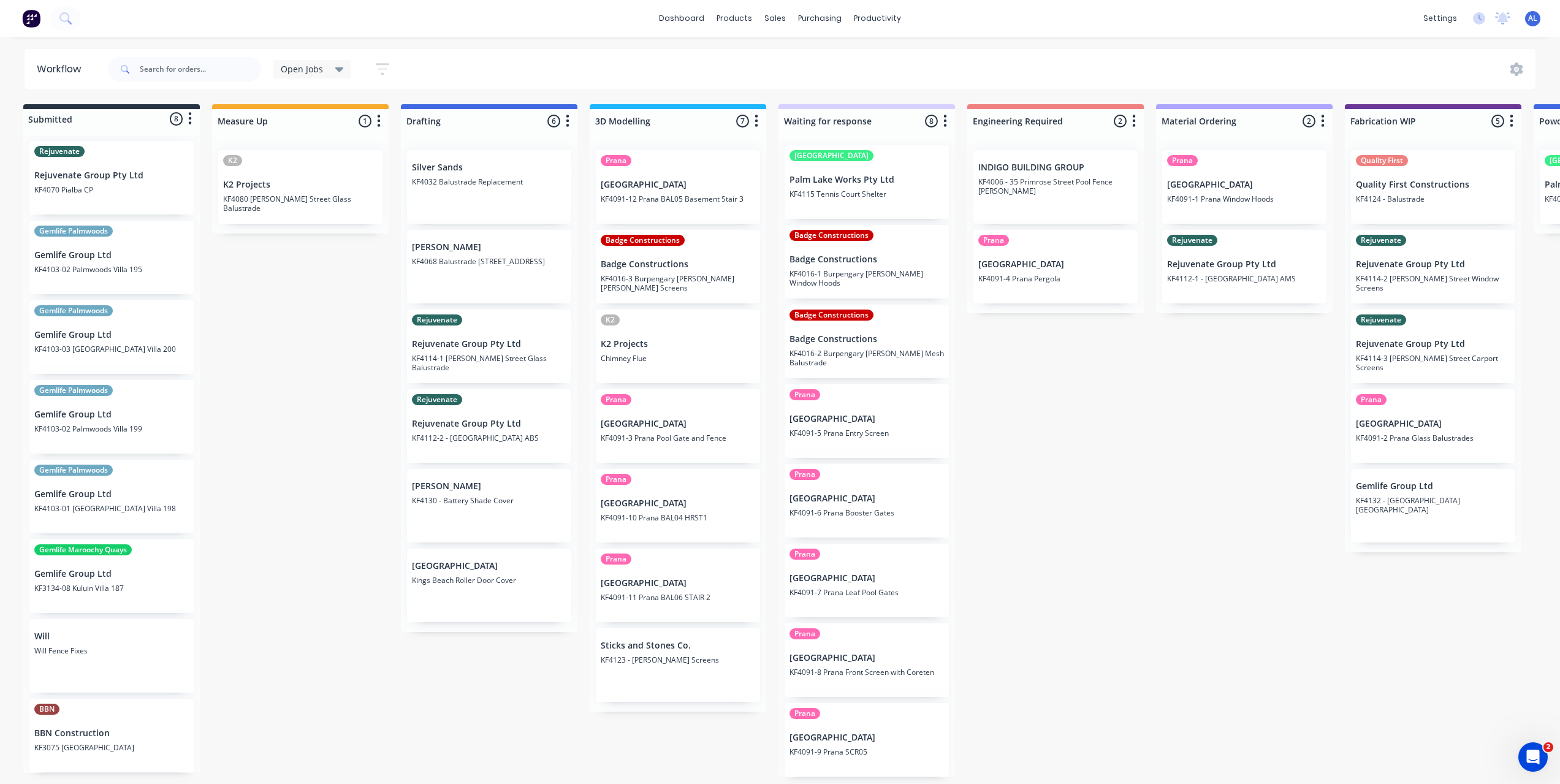
click at [546, 743] on div "Submitted 8 Status colour #273444 hex #273444 Save Cancel Summaries Total order…" at bounding box center [1454, 441] width 2933 height 673
click at [1083, 565] on div "Submitted 8 Status colour #273444 hex #273444 Save Cancel Summaries Total order…" at bounding box center [1454, 441] width 2933 height 673
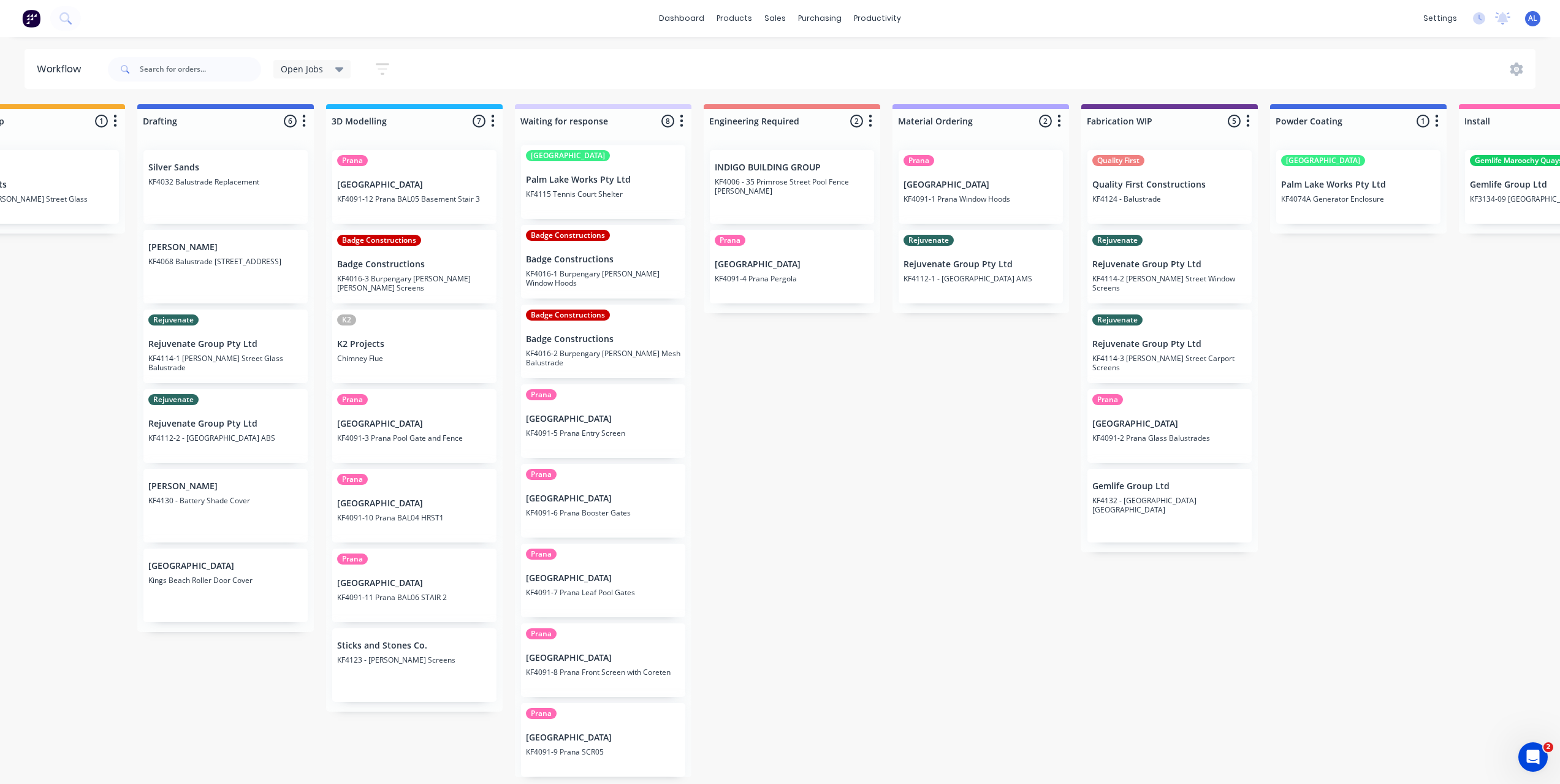
scroll to position [2, 265]
